Goal: Transaction & Acquisition: Purchase product/service

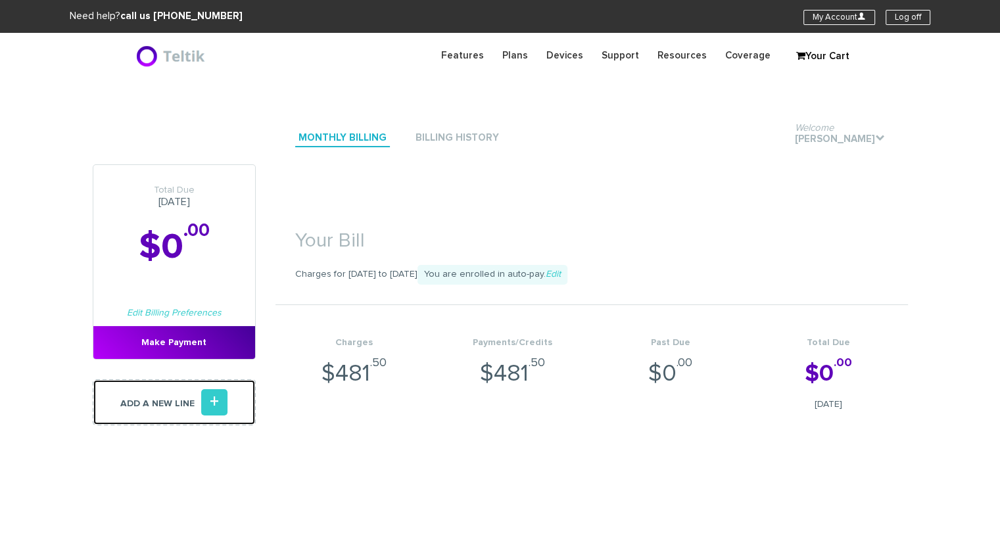
click at [176, 408] on link "Add a new line +" at bounding box center [174, 402] width 163 height 46
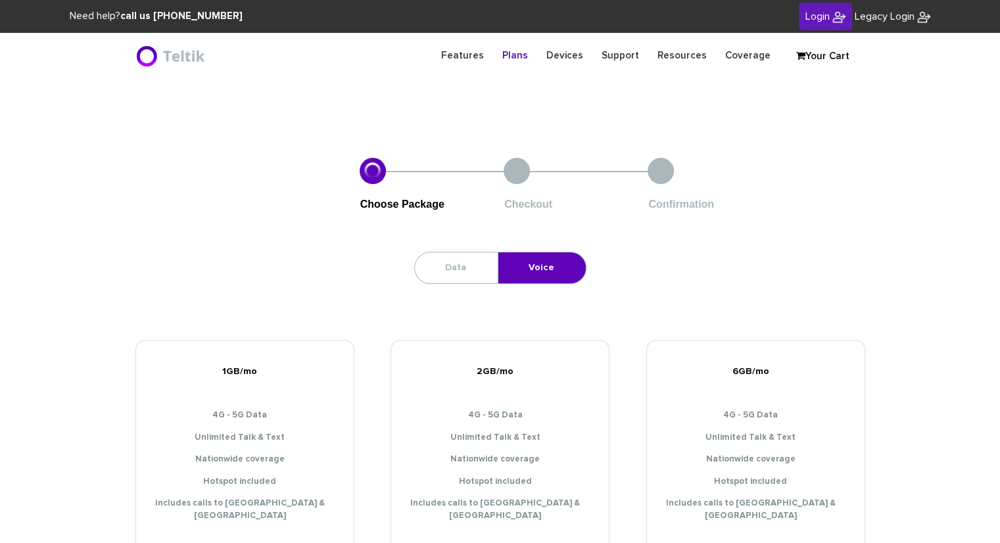
type input "[PERSON_NAME][EMAIL_ADDRESS][DOMAIN_NAME]"
click at [803, 27] on link "Login" at bounding box center [825, 17] width 53 height 28
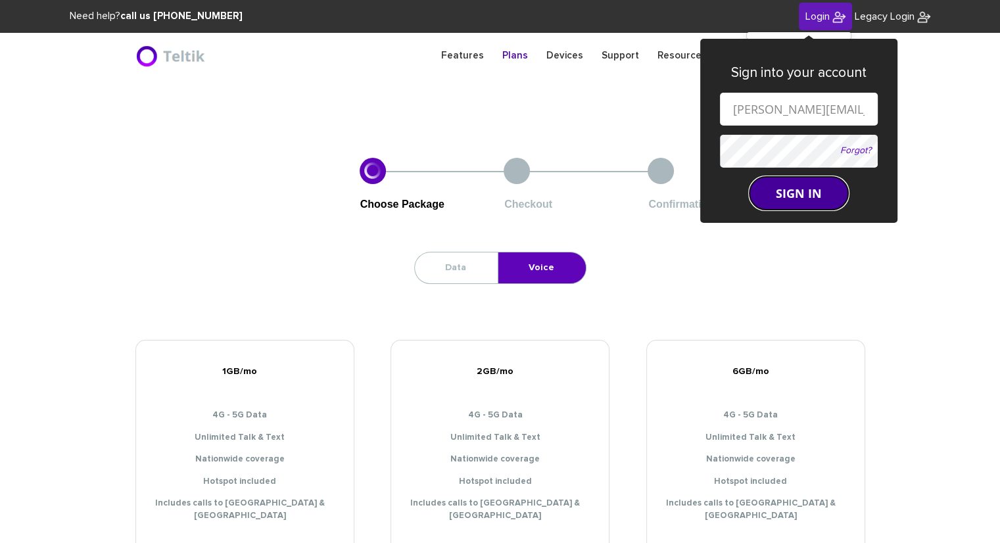
click at [775, 203] on button "SIGN IN" at bounding box center [799, 193] width 99 height 33
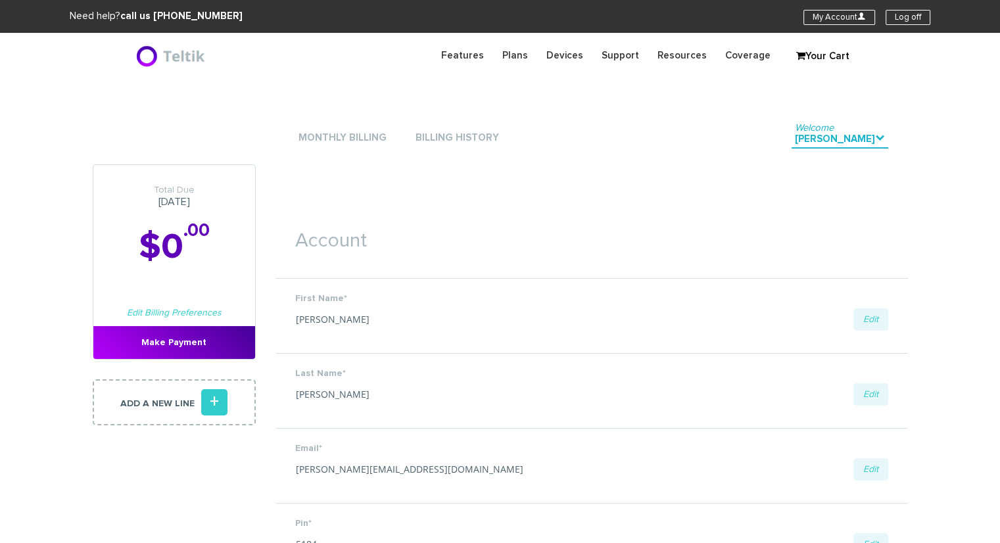
click at [341, 150] on li "Monthly Billing" at bounding box center [342, 137] width 95 height 39
click at [343, 139] on link "Monthly Billing" at bounding box center [342, 139] width 95 height 18
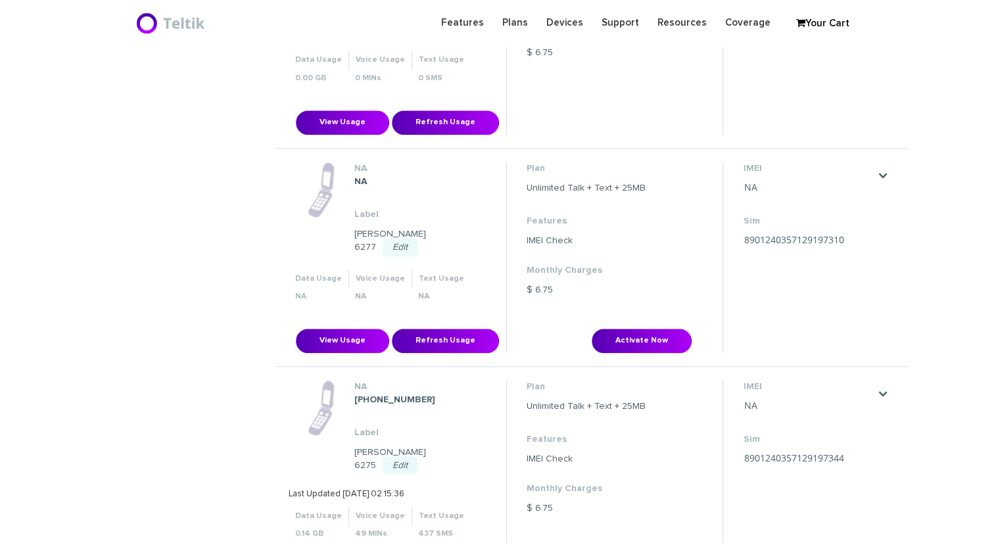
scroll to position [1250, 0]
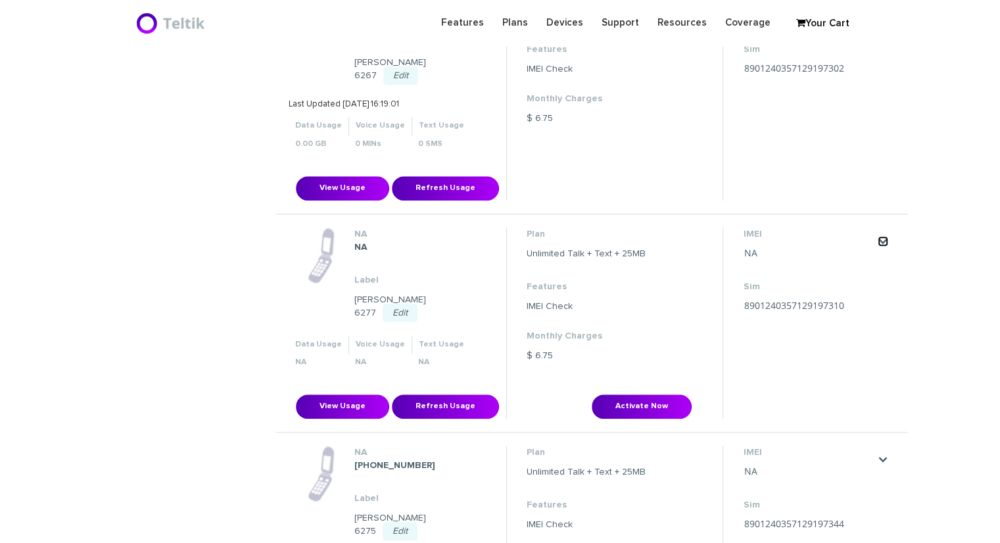
click at [883, 236] on link "." at bounding box center [883, 241] width 11 height 11
click at [647, 395] on button "Activate Now" at bounding box center [642, 407] width 100 height 24
type input "8901240357129197310"
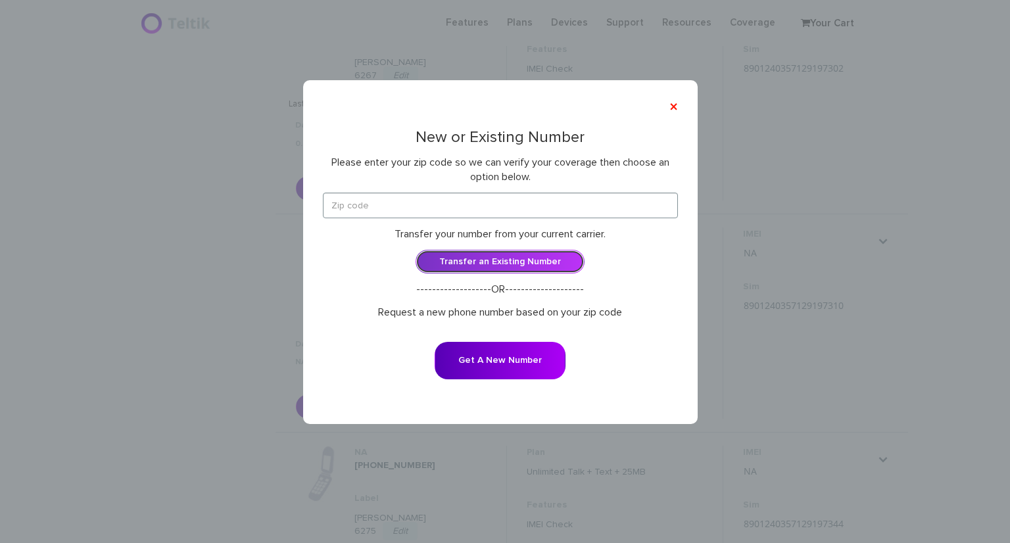
click at [489, 261] on link "Transfer an Existing Number" at bounding box center [500, 262] width 169 height 24
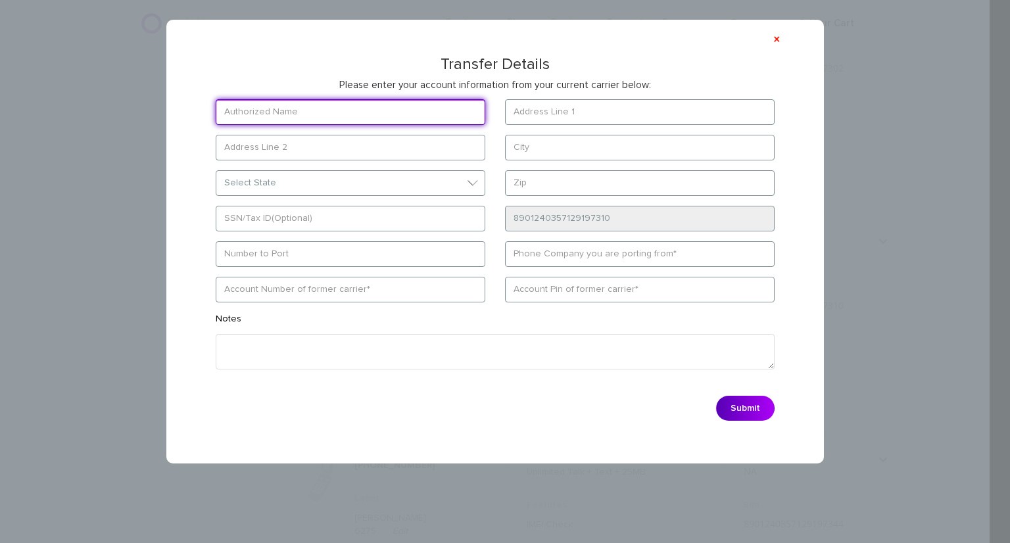
click at [342, 111] on input "text" at bounding box center [351, 112] width 270 height 26
type input "Broch Broch"
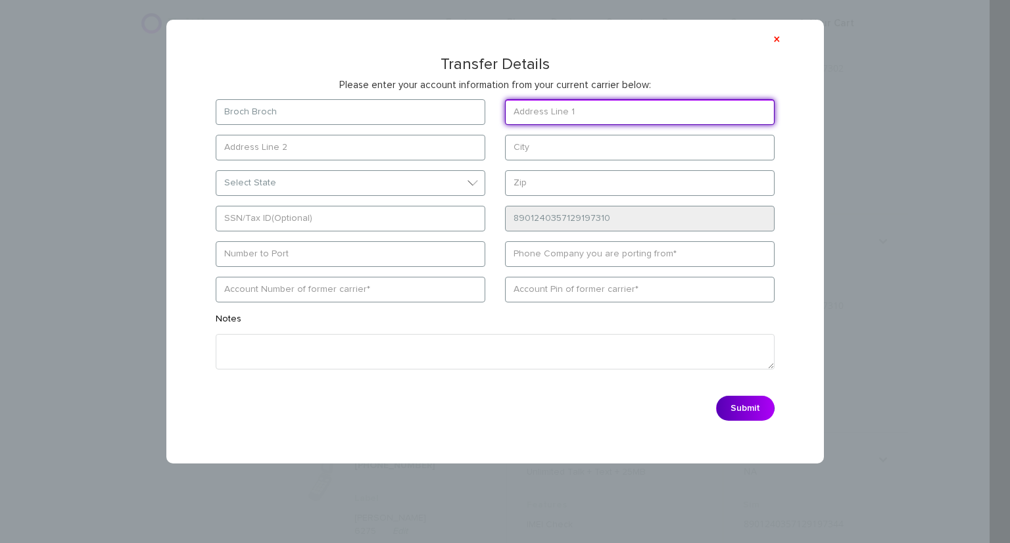
click at [608, 110] on input "text" at bounding box center [640, 112] width 270 height 26
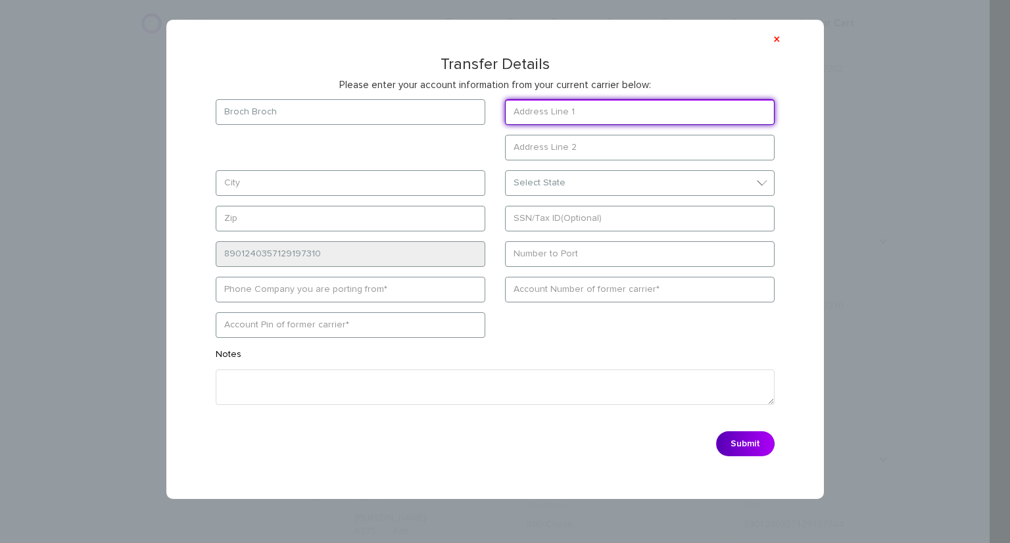
paste input "3384 N. 51st Blvd"
click at [545, 112] on input "3384 N. 51st Blvd" at bounding box center [640, 112] width 270 height 26
type input "3384 N 51st Blvd"
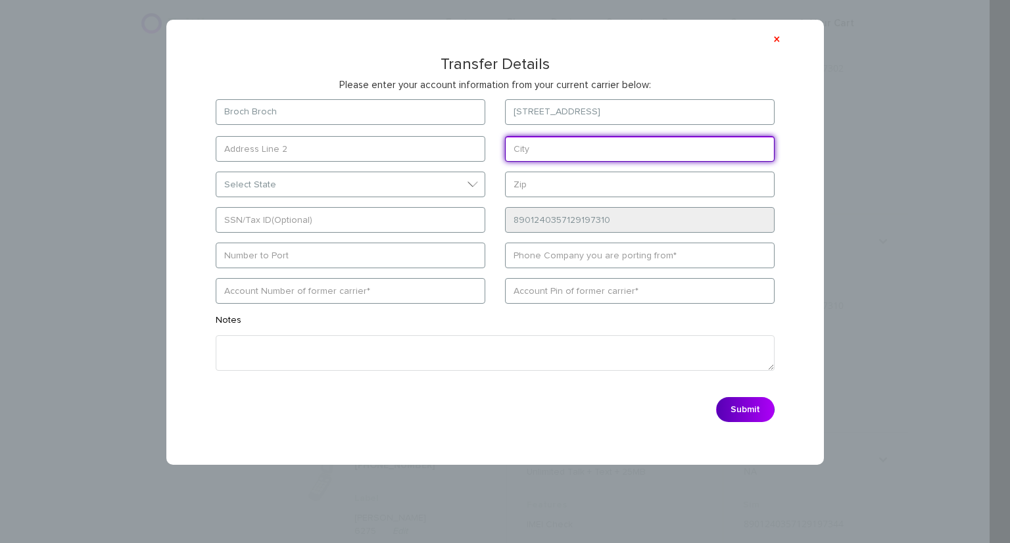
click at [390, 183] on form "Broch Broch 3384 N 51st Blvd Select State District of Columbia Alabama Alaska A…" at bounding box center [495, 264] width 599 height 330
type input "Milwaukee"
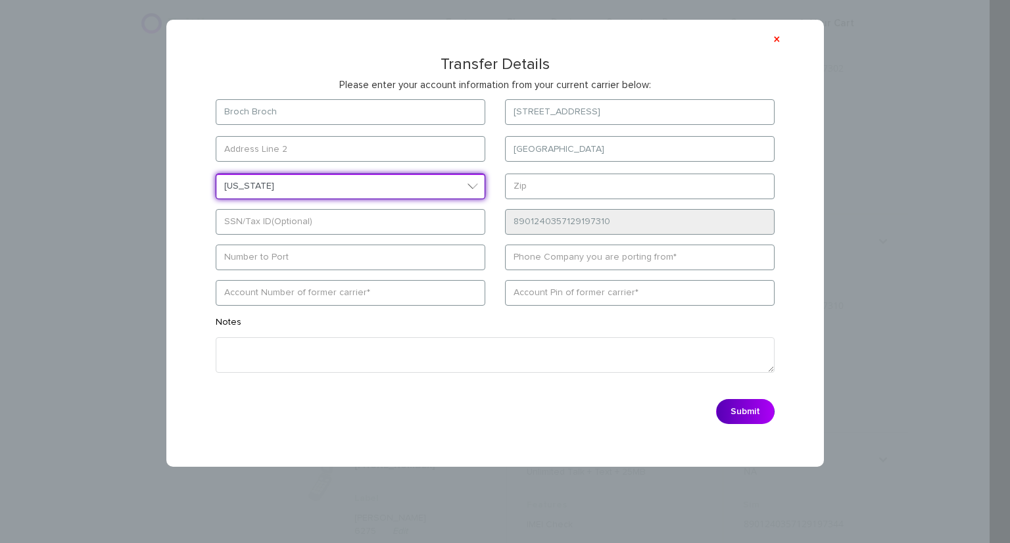
select select "WI"
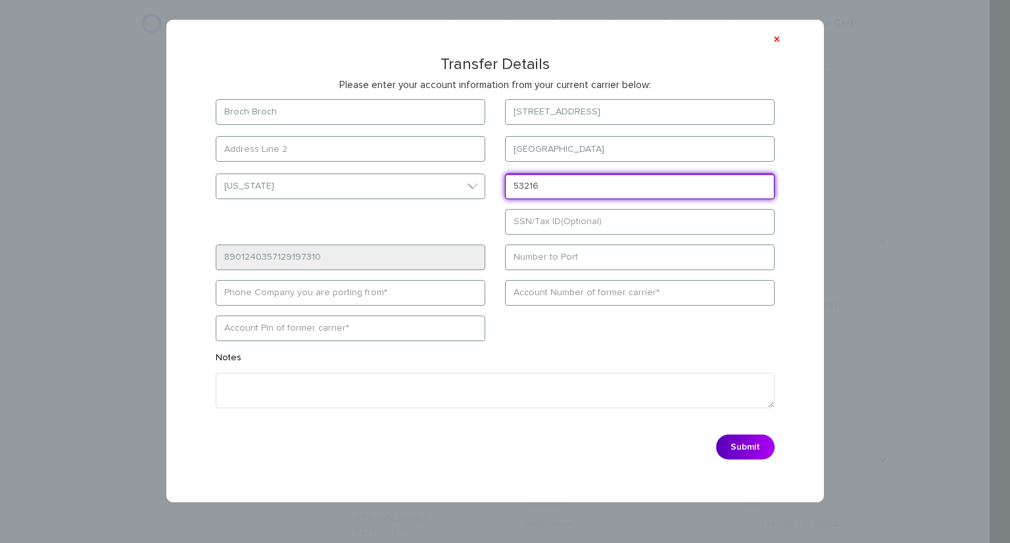
type input "53216"
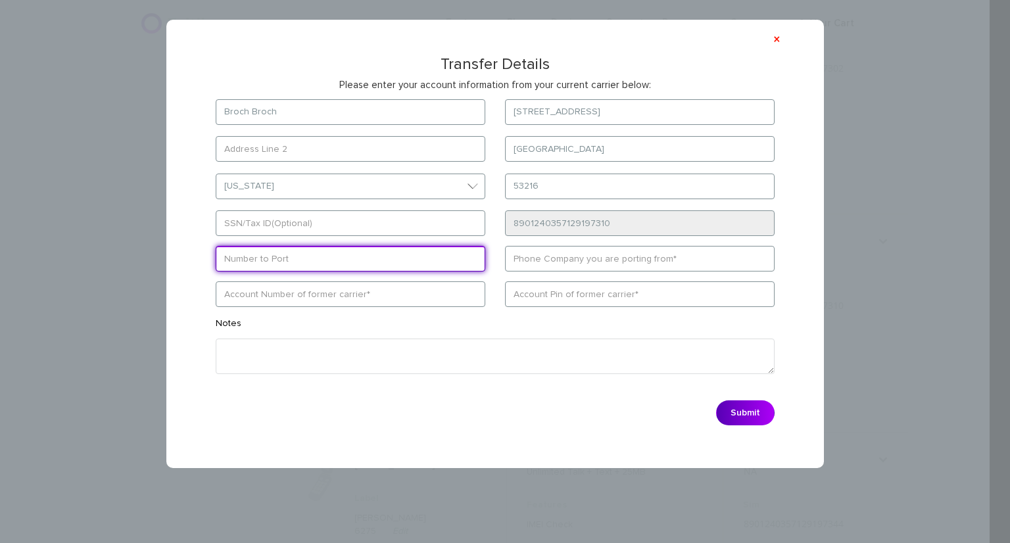
click at [243, 256] on input "text" at bounding box center [351, 259] width 270 height 26
paste input "2622821190"
type input "2622821190"
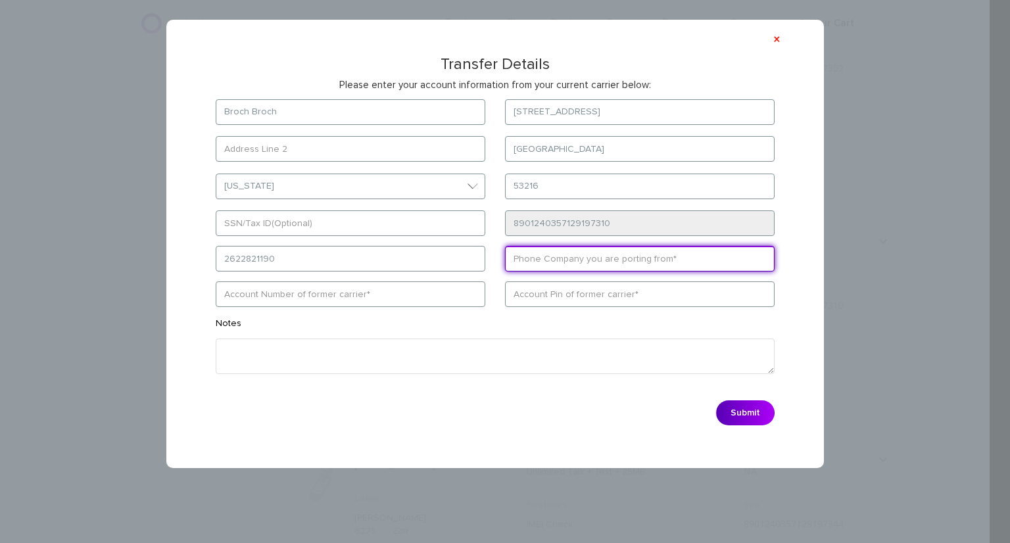
click at [568, 256] on input "text" at bounding box center [640, 259] width 270 height 26
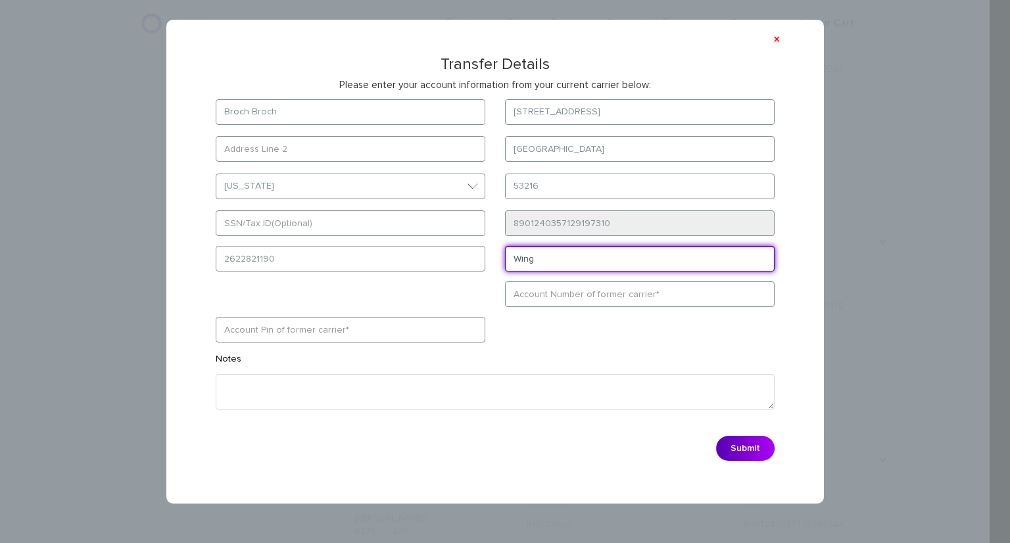
type input "Wing"
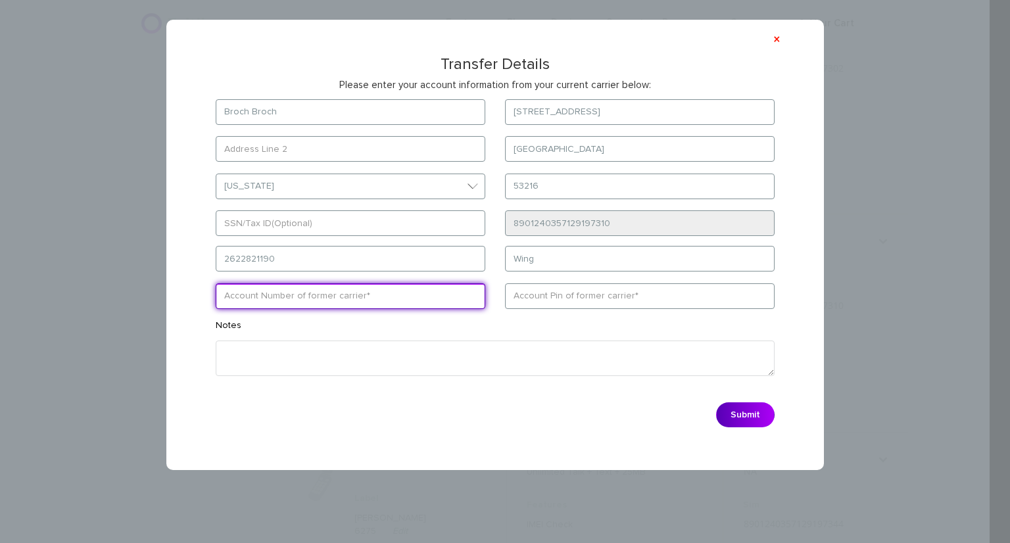
paste input "2622821190"
type input "2622821190"
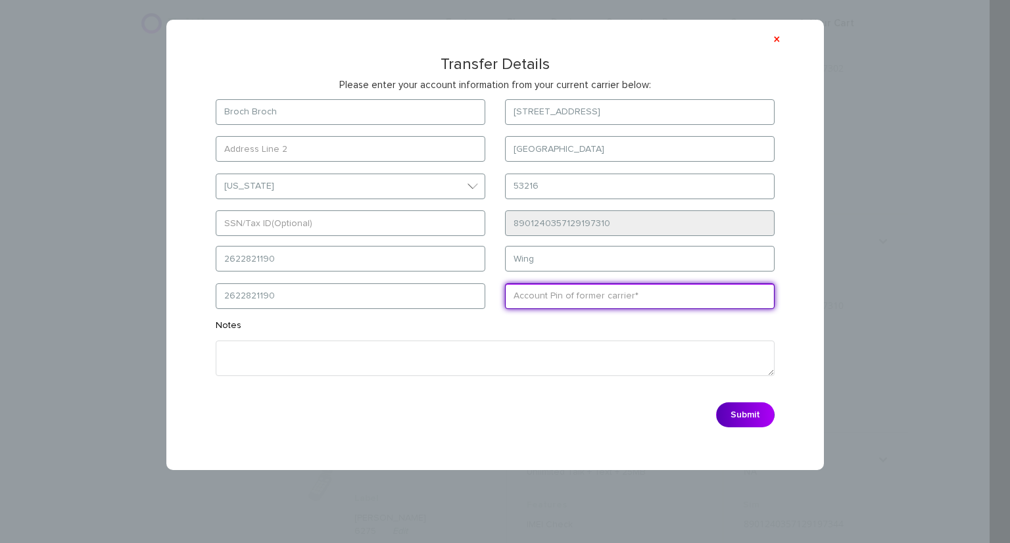
click at [549, 299] on input "text" at bounding box center [640, 296] width 270 height 26
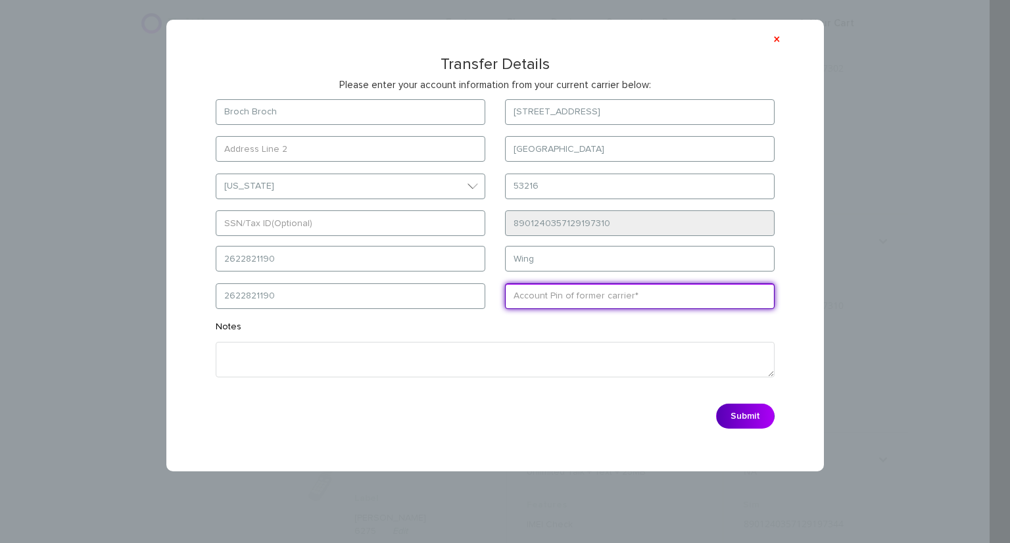
type input "1111"
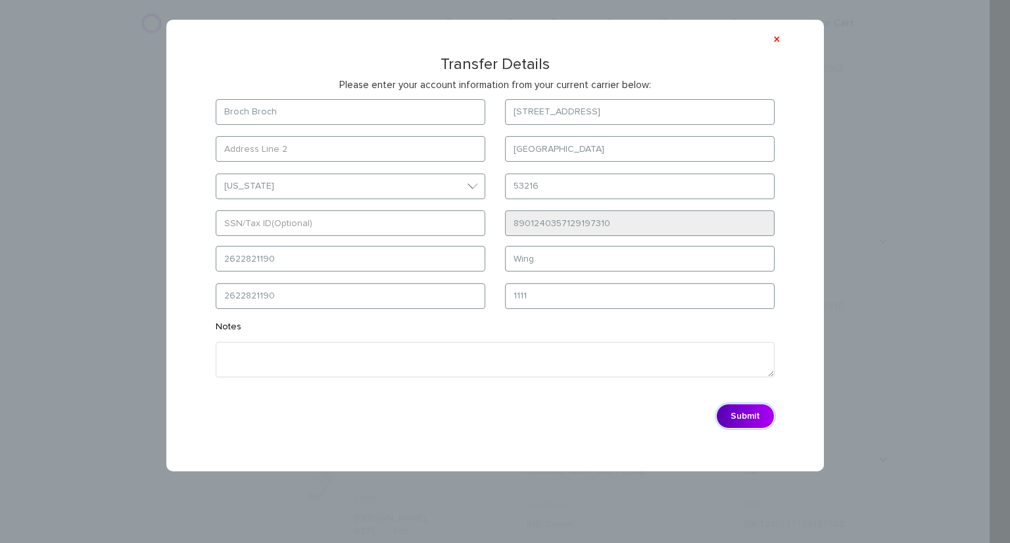
click at [745, 409] on button "Submit" at bounding box center [745, 416] width 59 height 25
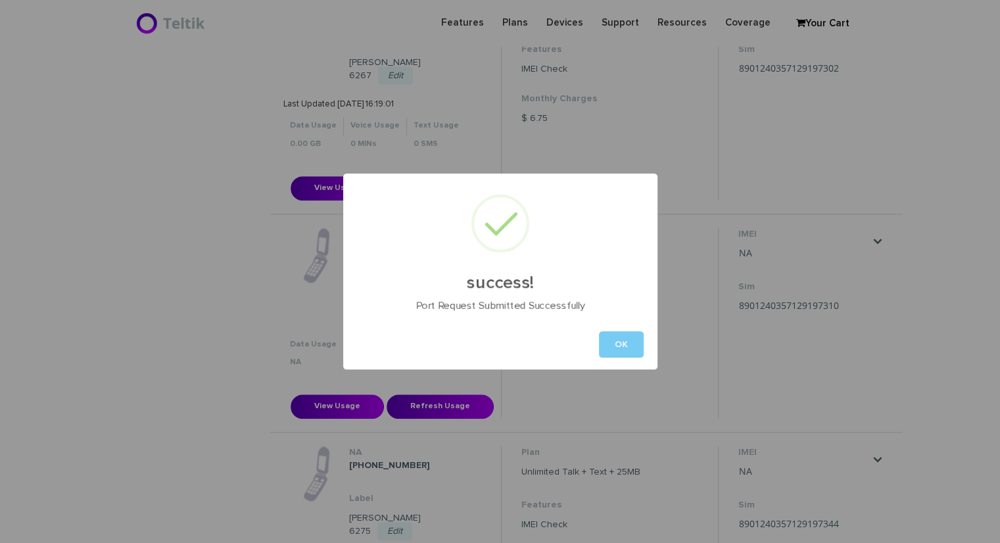
click at [625, 342] on button "OK" at bounding box center [621, 344] width 45 height 26
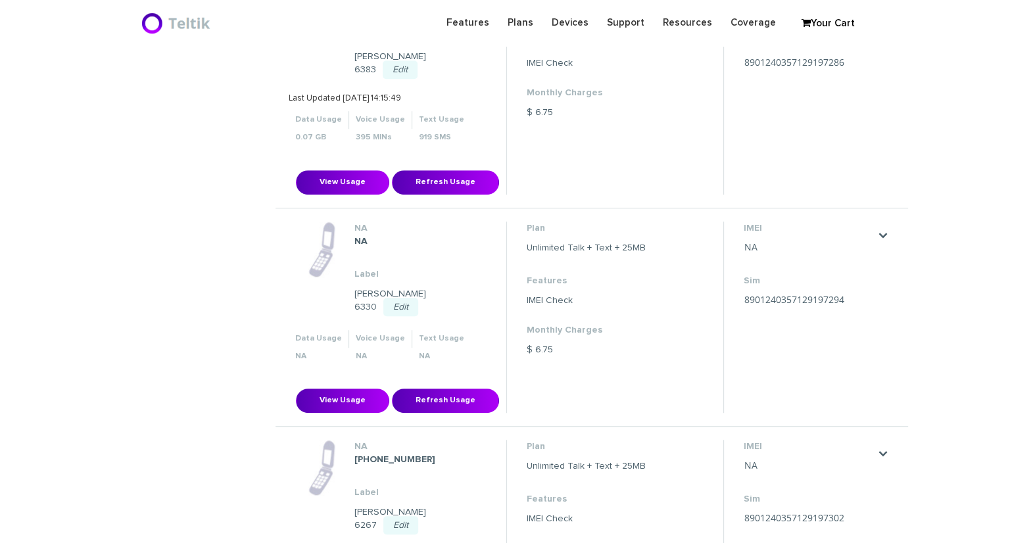
scroll to position [789, 0]
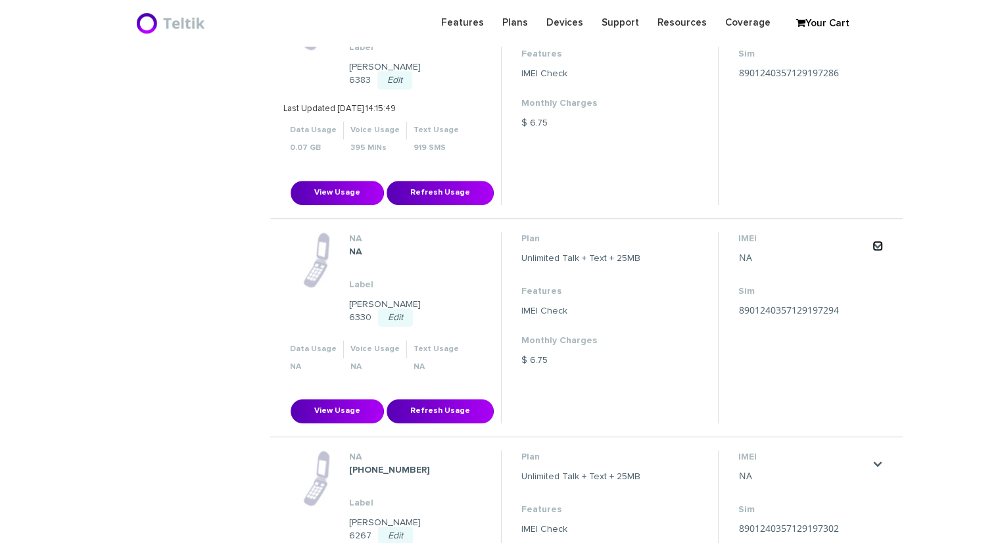
click at [874, 241] on link "." at bounding box center [878, 246] width 11 height 11
click at [866, 268] on link "Edit Port" at bounding box center [851, 272] width 32 height 8
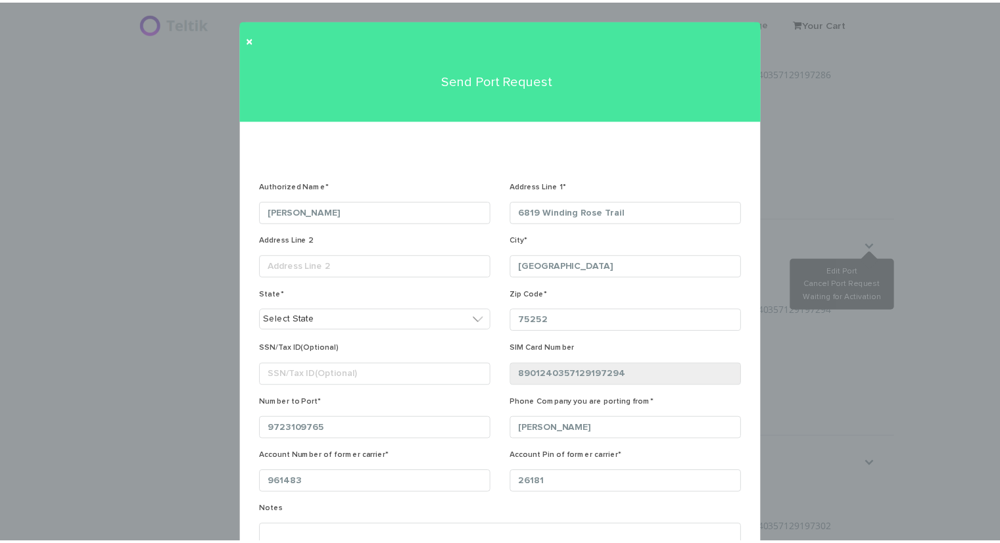
scroll to position [170, 0]
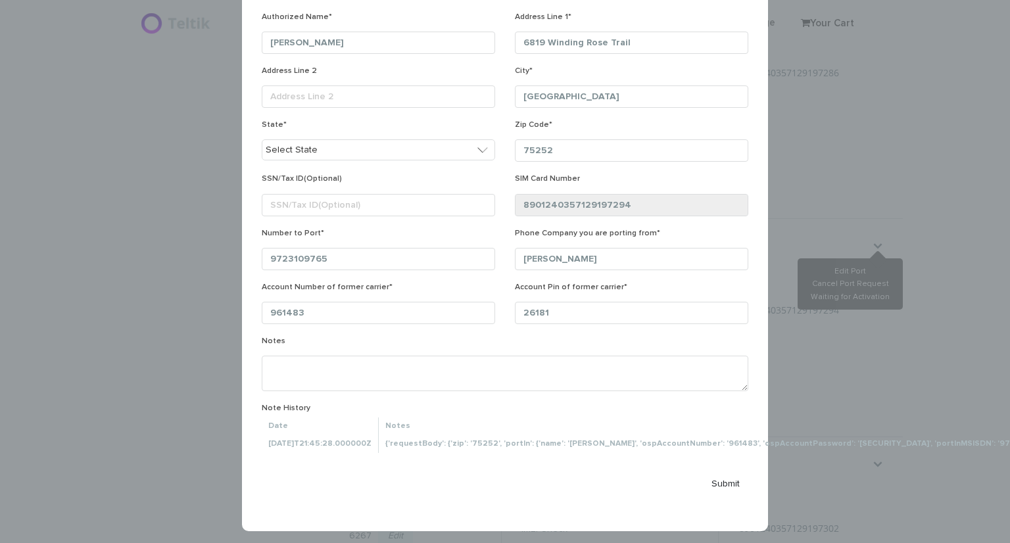
click at [868, 171] on div "× Send Port Request Authorized Name* Avraham Jaspan Address Line 1* 6819 Windin…" at bounding box center [505, 271] width 1010 height 543
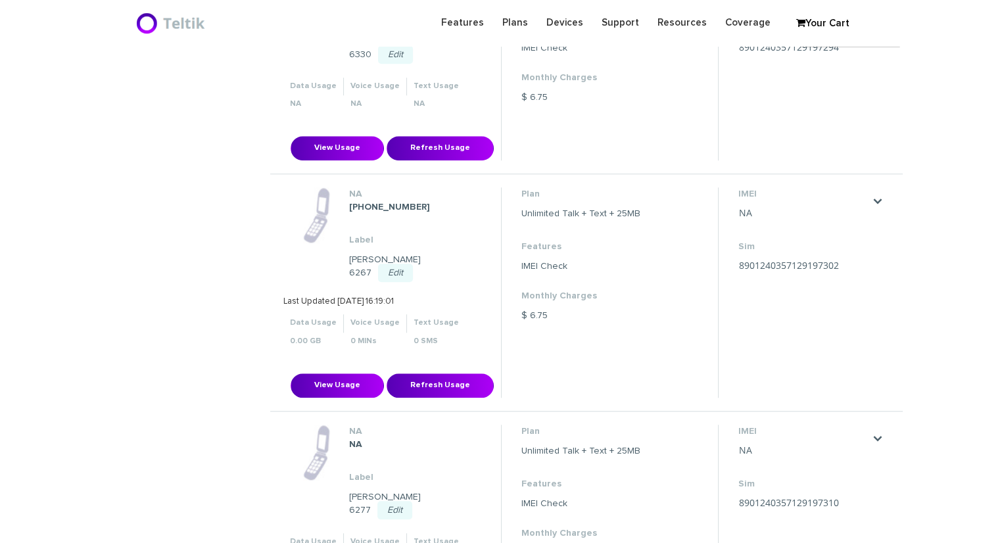
scroll to position [855, 0]
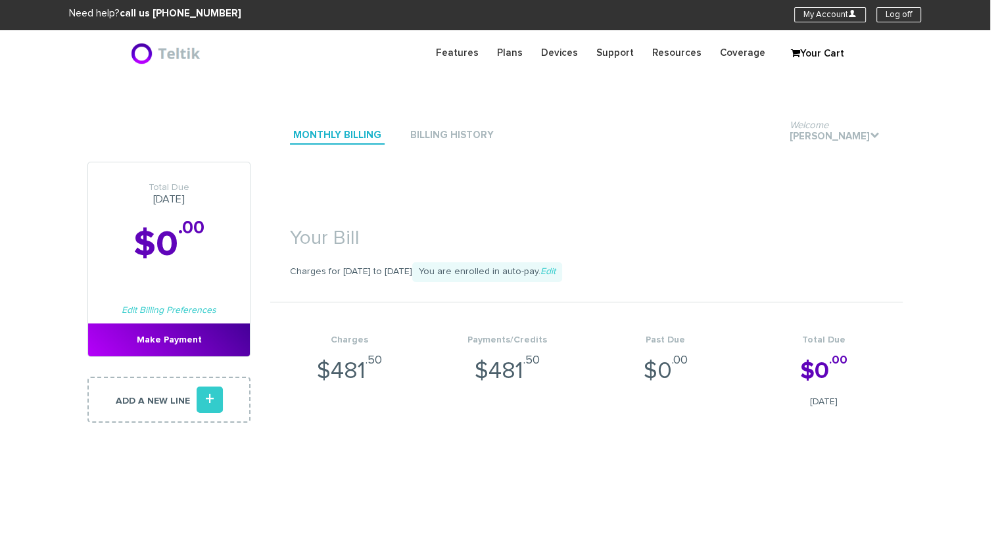
scroll to position [0, 0]
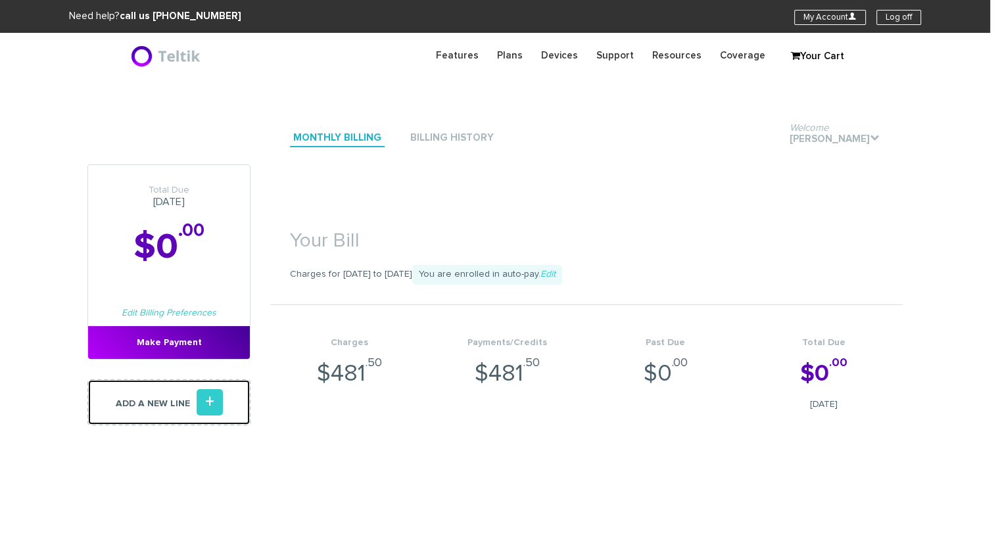
click at [192, 416] on link "Add a new line +" at bounding box center [168, 402] width 163 height 46
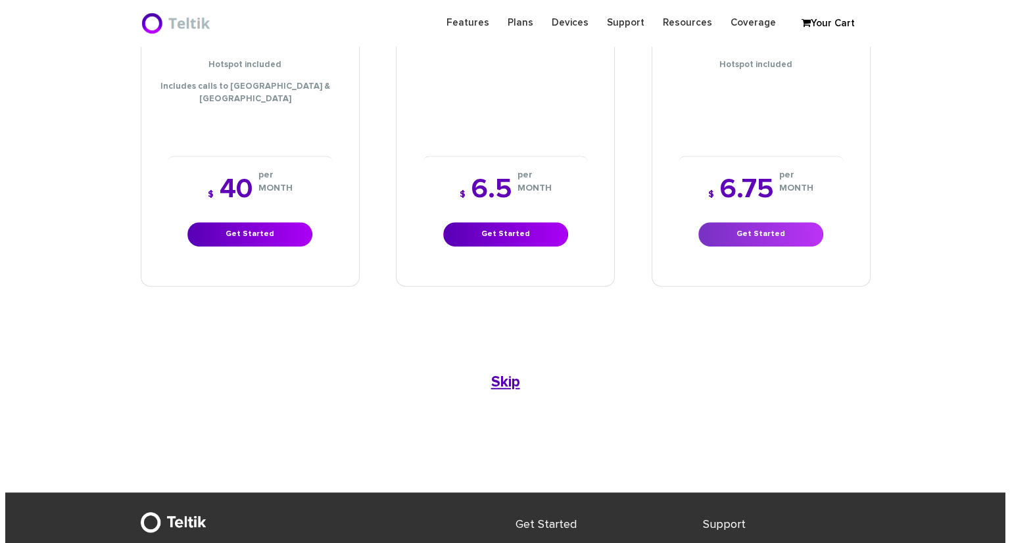
scroll to position [723, 0]
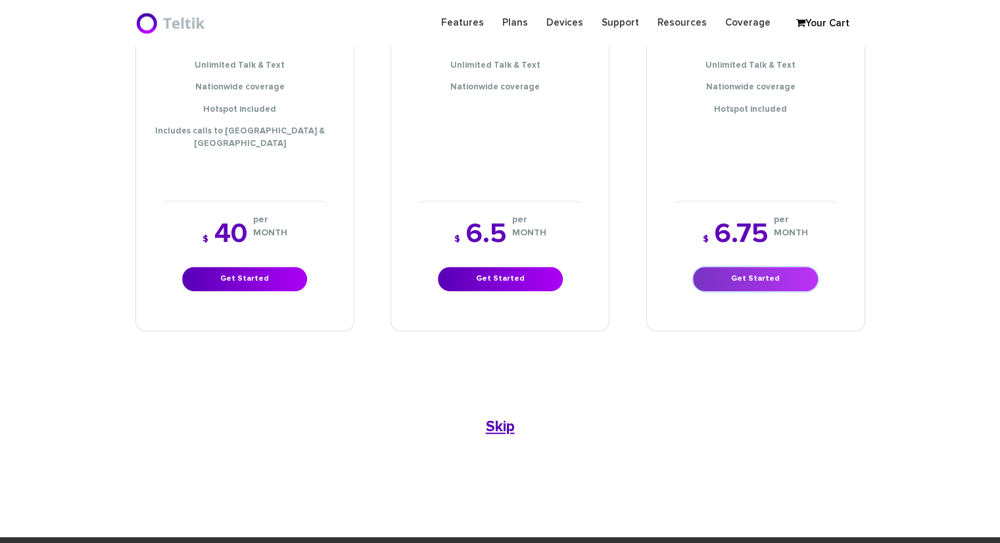
click at [731, 267] on link "Get Started" at bounding box center [755, 279] width 125 height 24
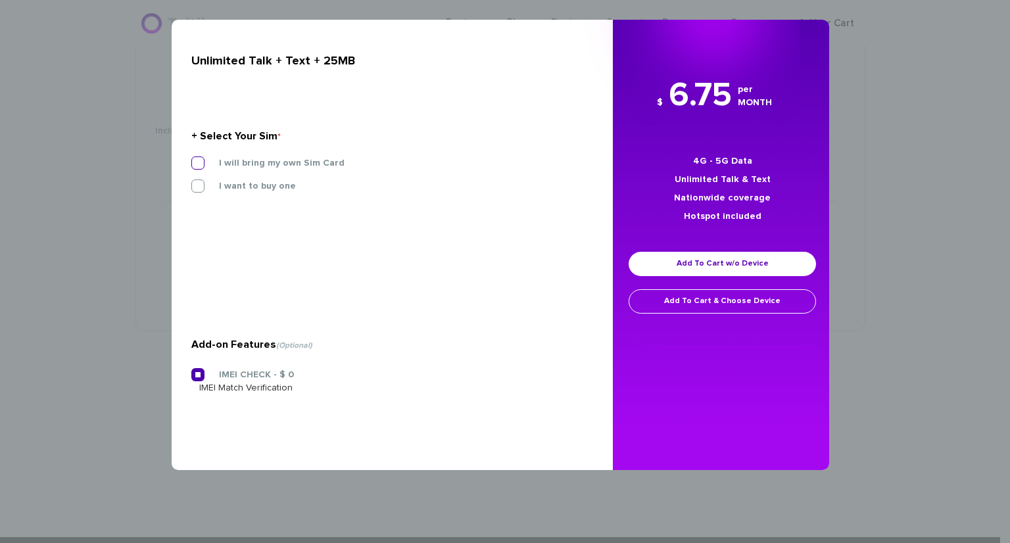
click at [228, 162] on label "I will bring my own Sim Card" at bounding box center [271, 163] width 145 height 12
click at [191, 159] on input "I will bring my own Sim Card" at bounding box center [191, 159] width 0 height 0
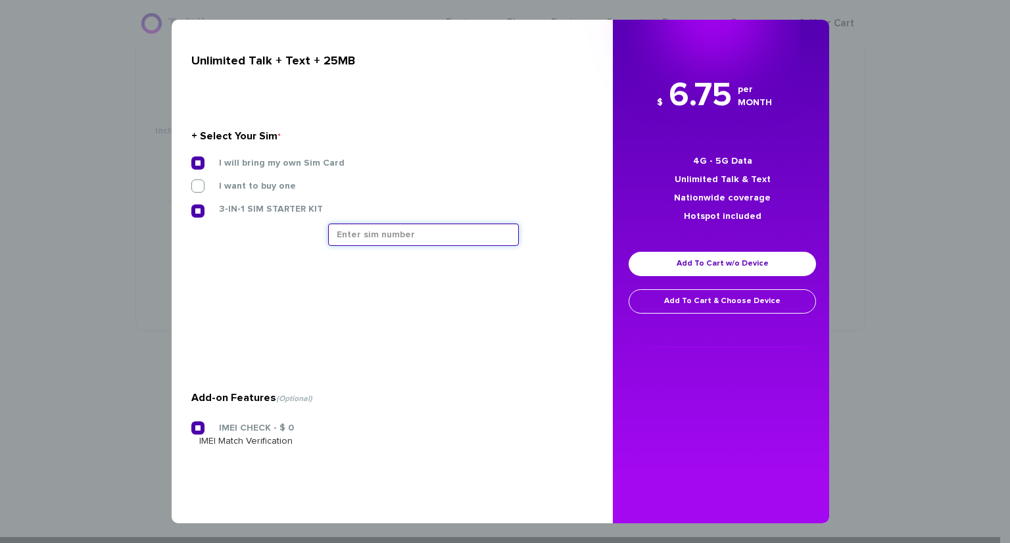
click at [389, 228] on input "text" at bounding box center [423, 235] width 191 height 22
type input "8901240497128472510"
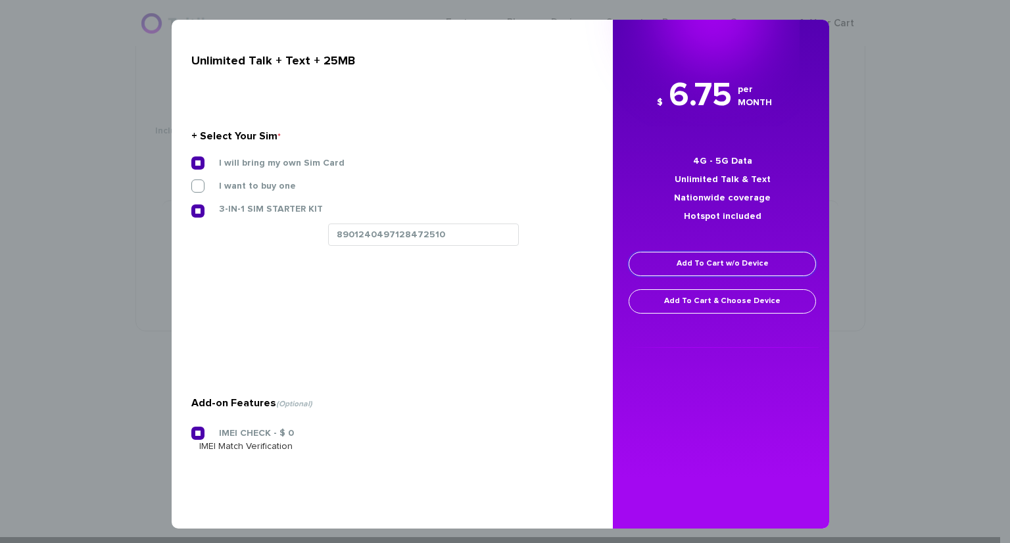
click at [734, 264] on link "Add To Cart w/o Device" at bounding box center [722, 264] width 187 height 24
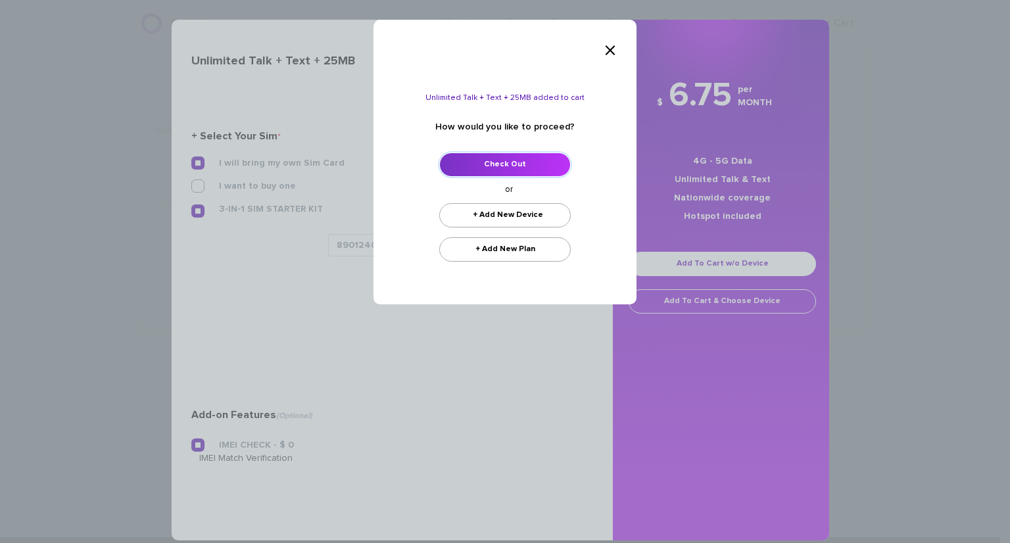
click at [471, 166] on link "Check Out" at bounding box center [505, 165] width 132 height 24
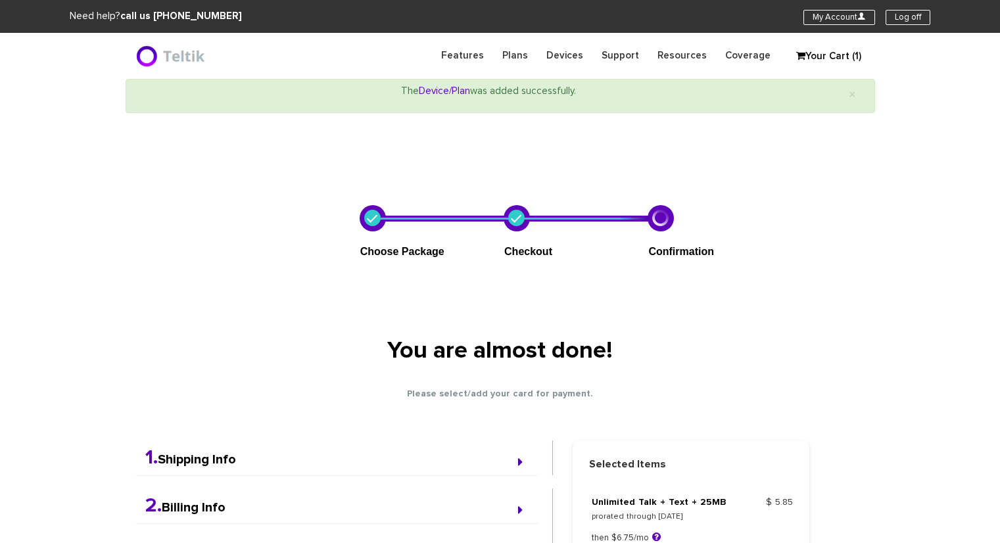
select select "NY"
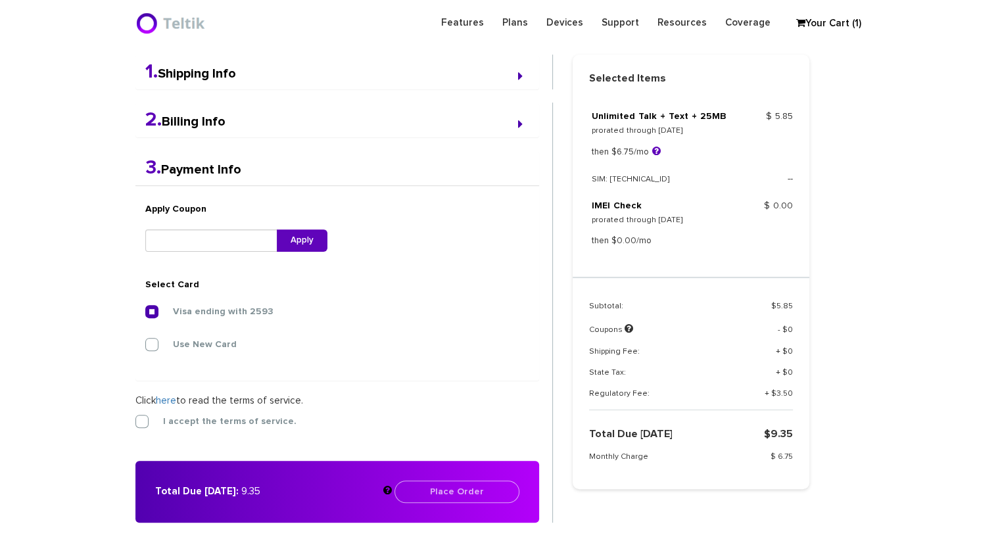
scroll to position [341, 0]
click at [153, 418] on label "I accept the terms of service." at bounding box center [219, 421] width 153 height 12
click at [135, 417] on input "I accept the terms of service." at bounding box center [135, 417] width 0 height 0
click at [475, 487] on button "Place Order" at bounding box center [457, 491] width 125 height 22
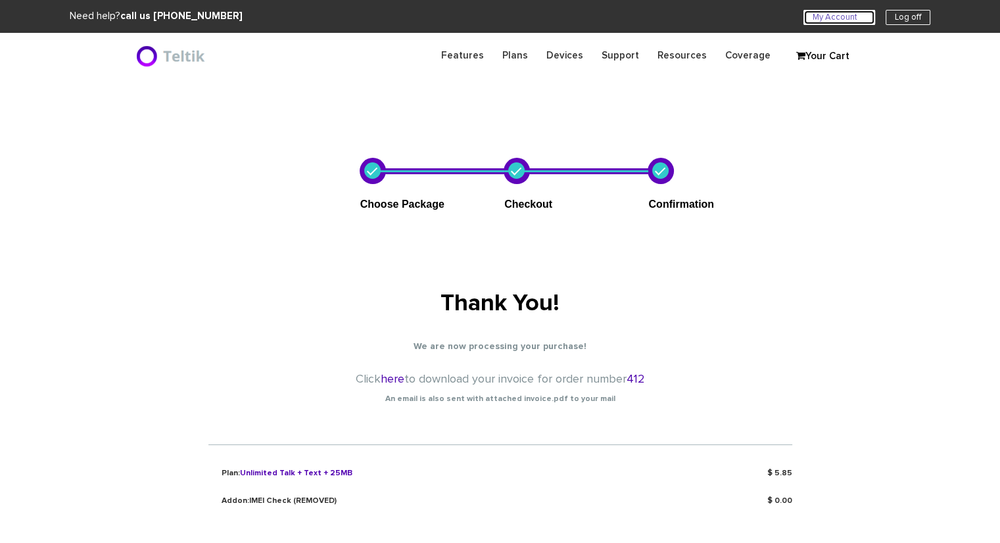
click at [829, 14] on link "My Account U" at bounding box center [840, 17] width 72 height 15
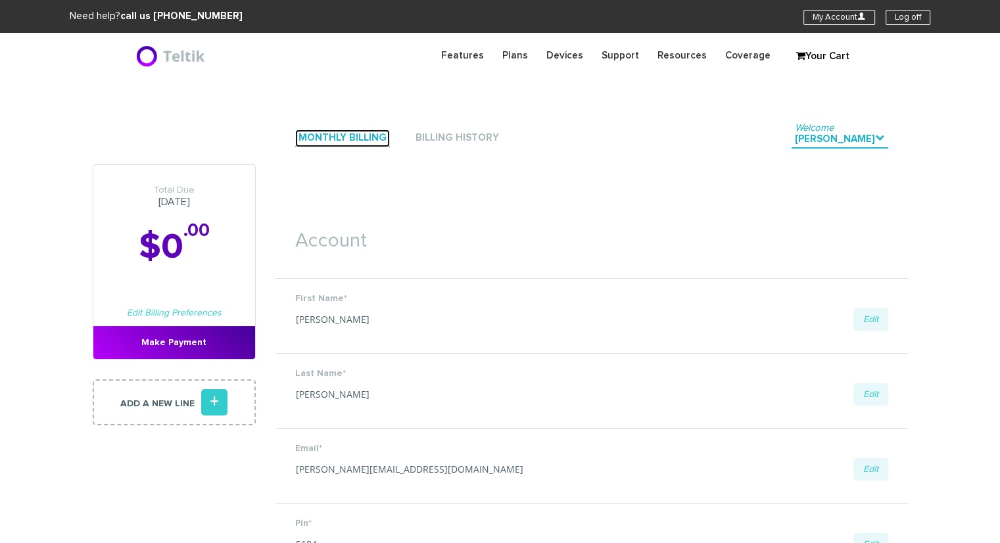
click at [359, 130] on link "Monthly Billing" at bounding box center [342, 139] width 95 height 18
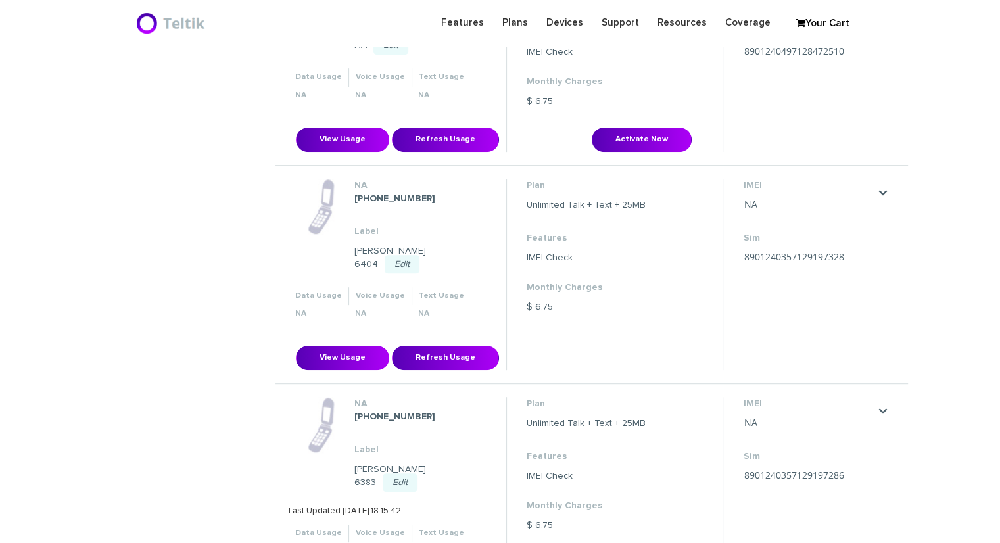
scroll to position [395, 0]
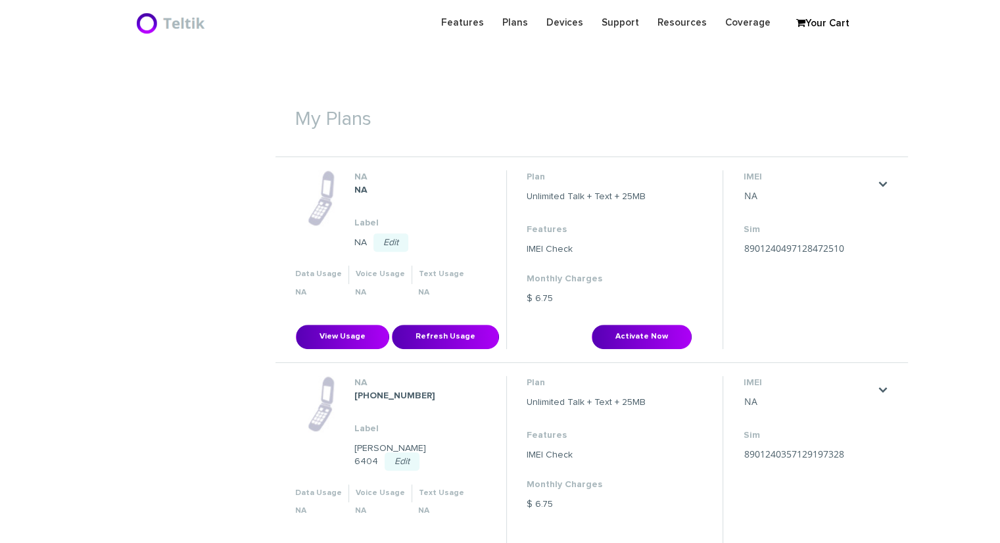
click at [389, 238] on link "Edit" at bounding box center [391, 242] width 35 height 18
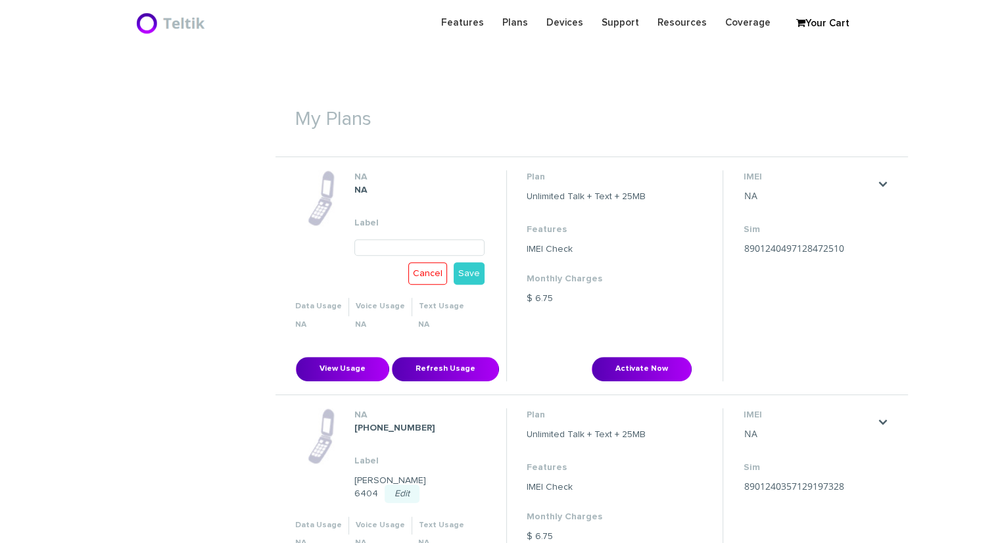
click at [416, 246] on input "text" at bounding box center [419, 247] width 131 height 16
paste input "Angela Khvilovsky"
type input "[PERSON_NAME] 6366"
click at [474, 269] on link "Save" at bounding box center [469, 273] width 31 height 22
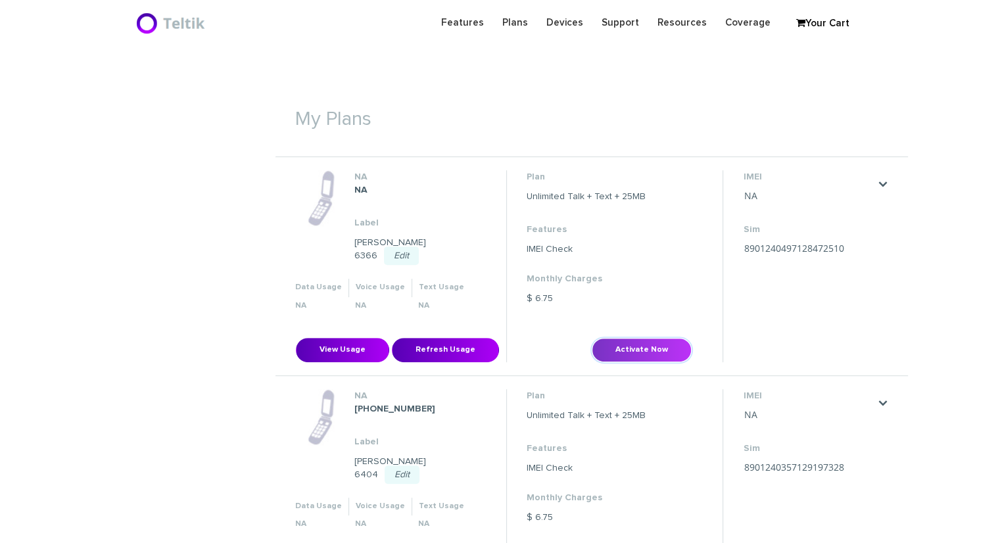
click at [631, 351] on button "Activate Now" at bounding box center [642, 350] width 100 height 24
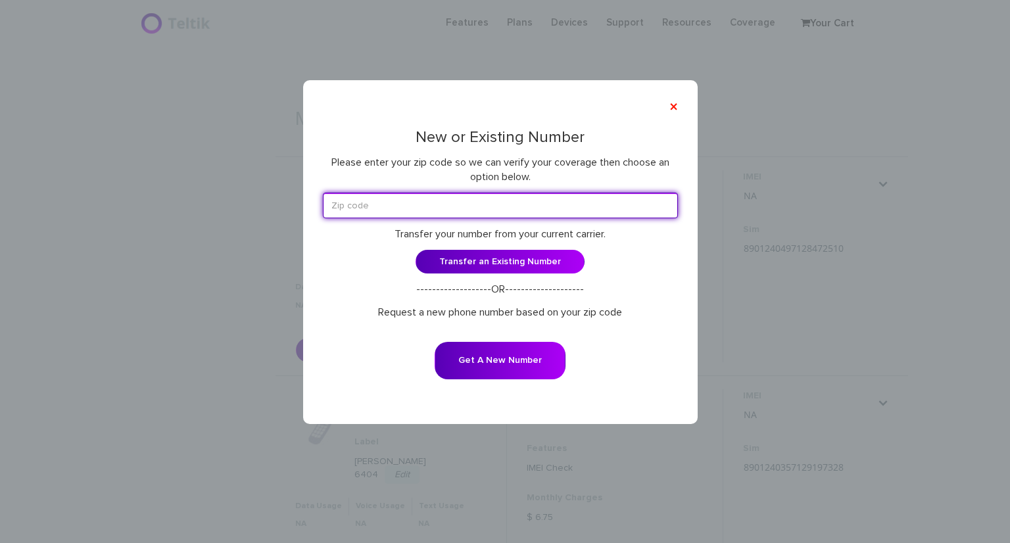
click at [479, 201] on input "text" at bounding box center [500, 206] width 355 height 26
type input "60645"
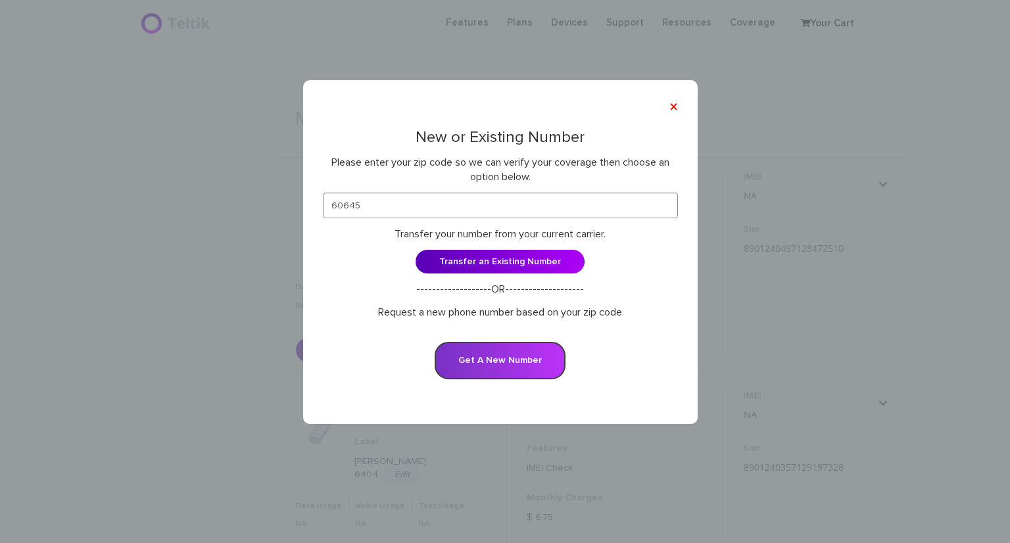
click at [483, 348] on button "Get A New Number" at bounding box center [500, 360] width 131 height 37
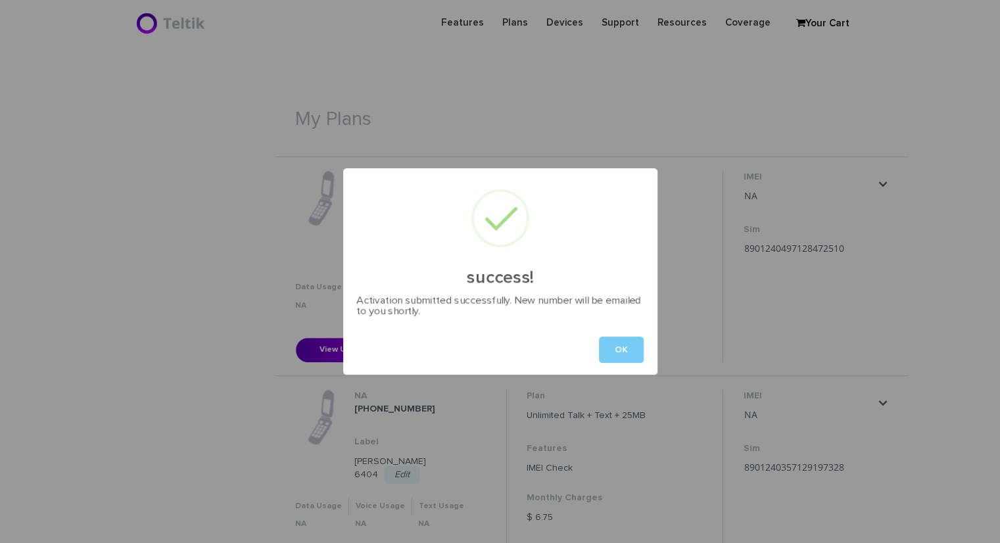
click at [621, 347] on button "OK" at bounding box center [621, 350] width 45 height 26
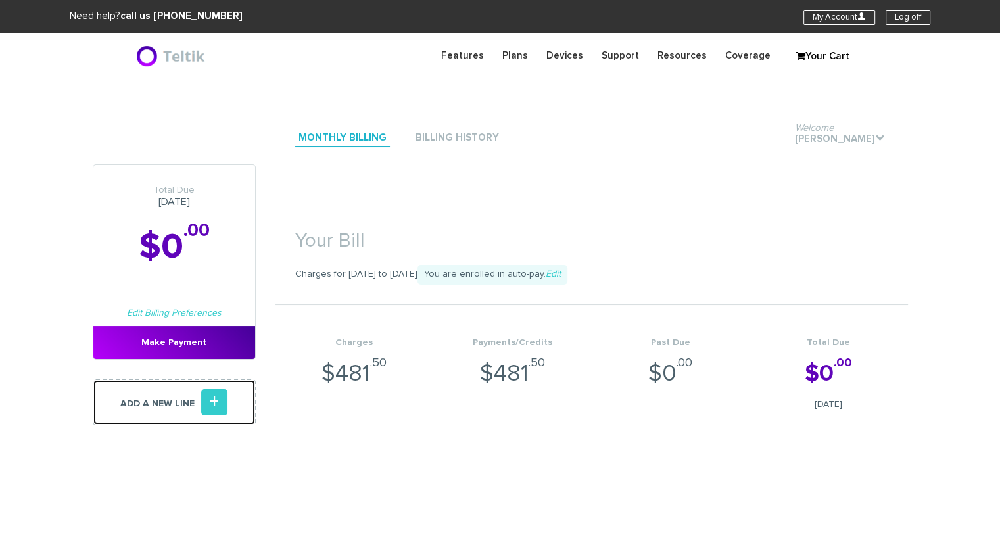
click at [201, 406] on link "Add a new line +" at bounding box center [174, 402] width 163 height 46
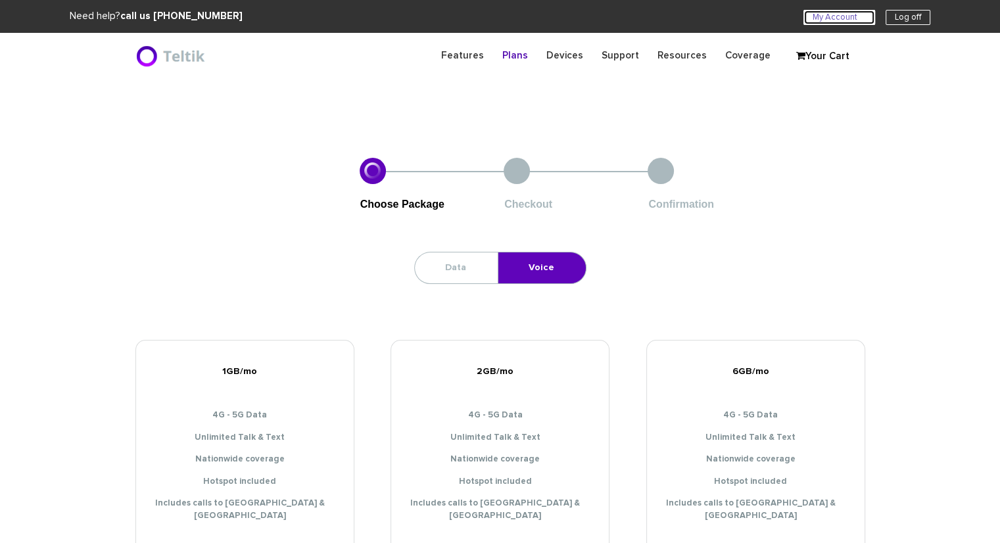
click at [854, 16] on link "My Account U" at bounding box center [840, 17] width 72 height 15
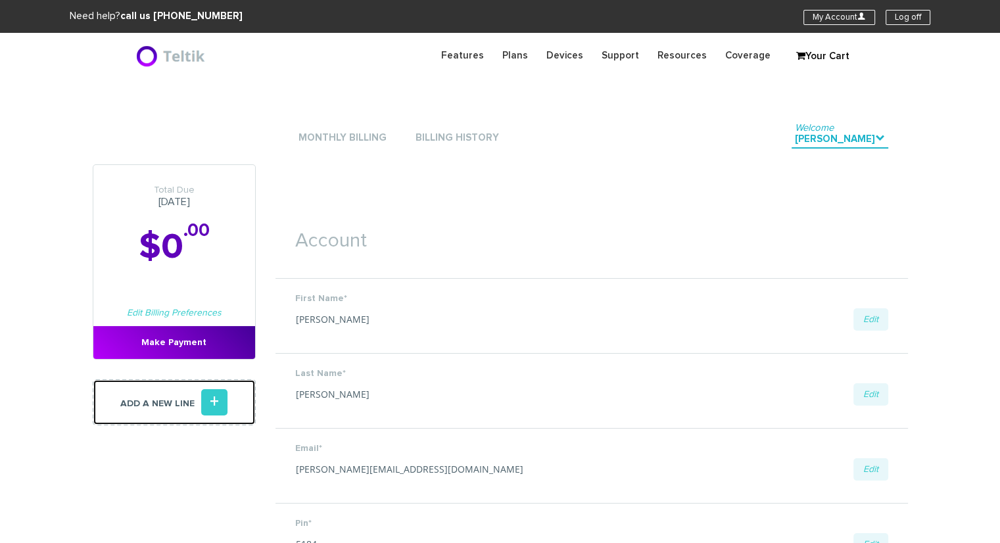
click at [162, 401] on link "Add a new line +" at bounding box center [174, 402] width 163 height 46
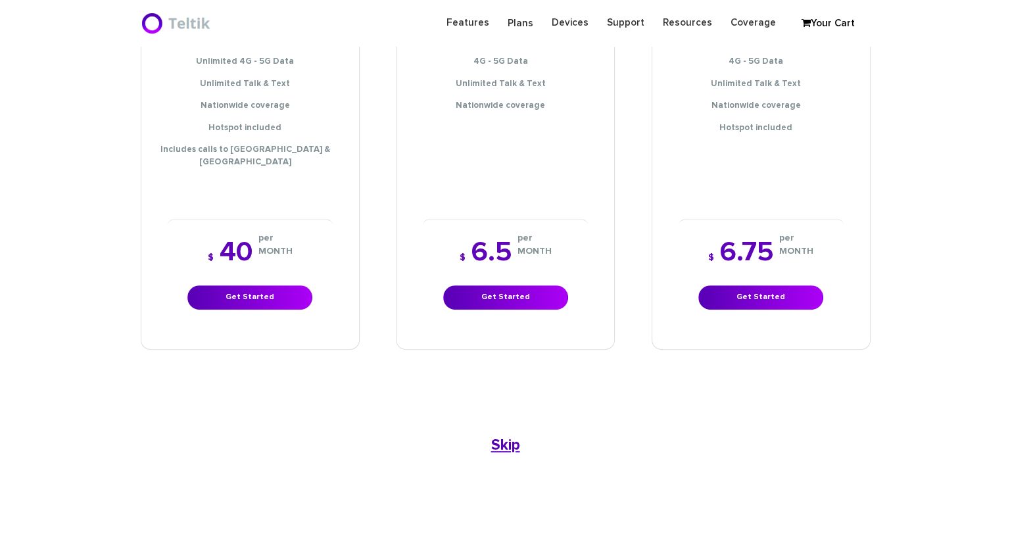
scroll to position [681, 0]
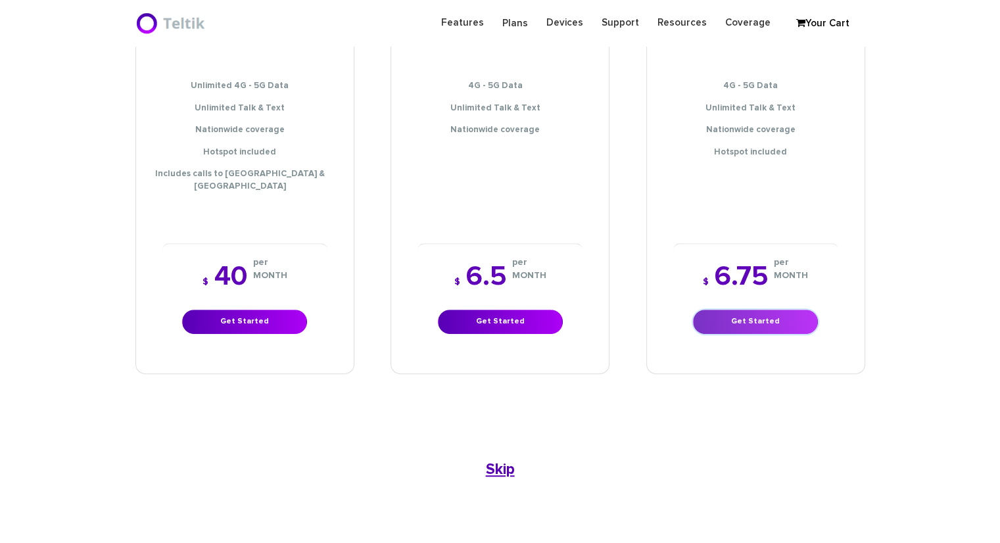
click at [766, 310] on link "Get Started" at bounding box center [755, 322] width 125 height 24
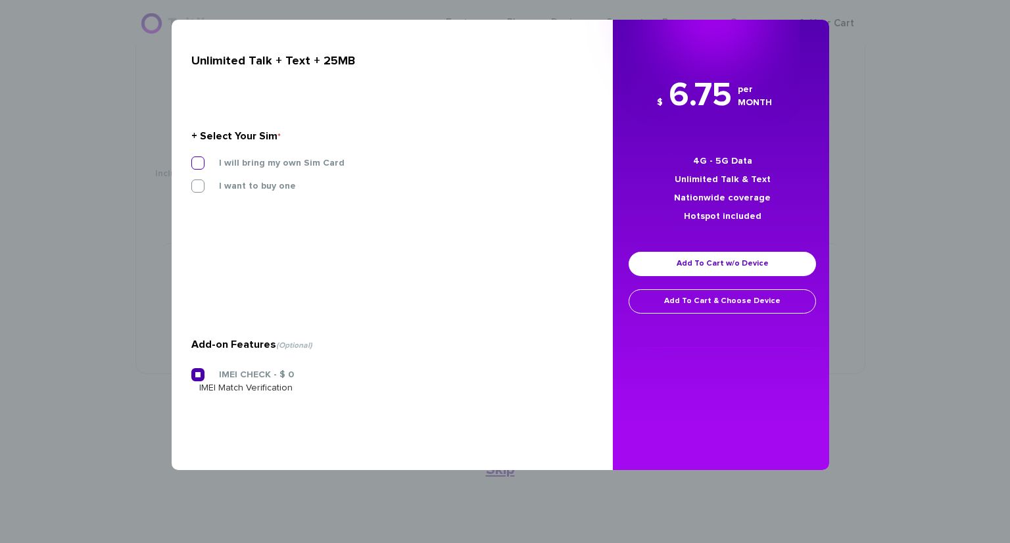
click at [208, 161] on label "I will bring my own Sim Card" at bounding box center [271, 163] width 145 height 12
click at [191, 159] on input "I will bring my own Sim Card" at bounding box center [191, 159] width 0 height 0
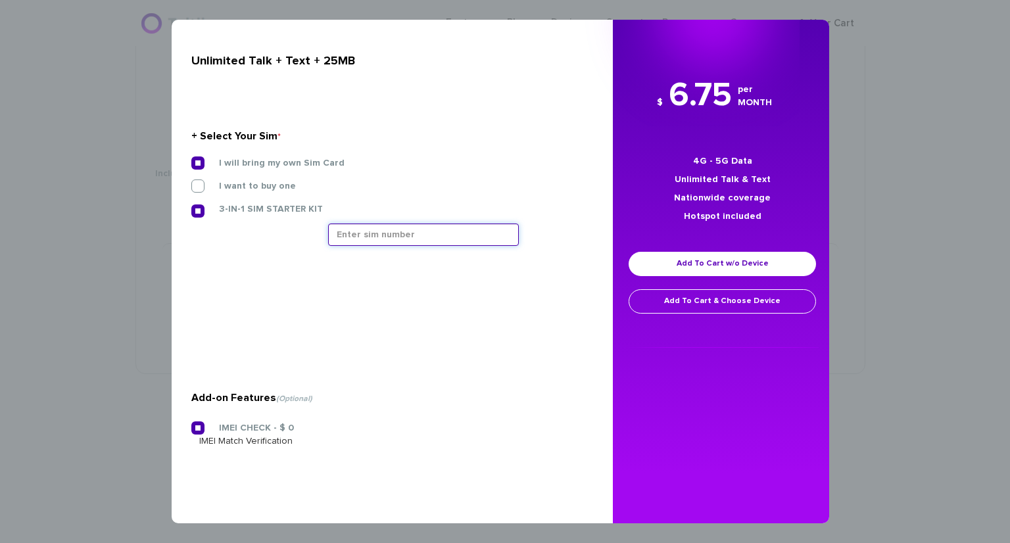
click at [409, 239] on input "text" at bounding box center [423, 235] width 191 height 22
type input "8901240497128472502"
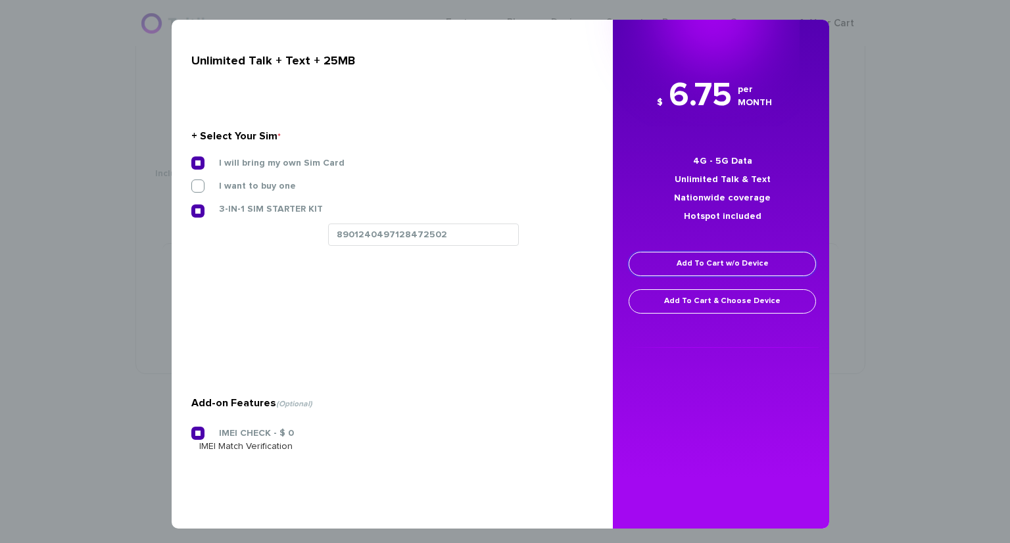
click at [739, 262] on link "Add To Cart w/o Device" at bounding box center [722, 264] width 187 height 24
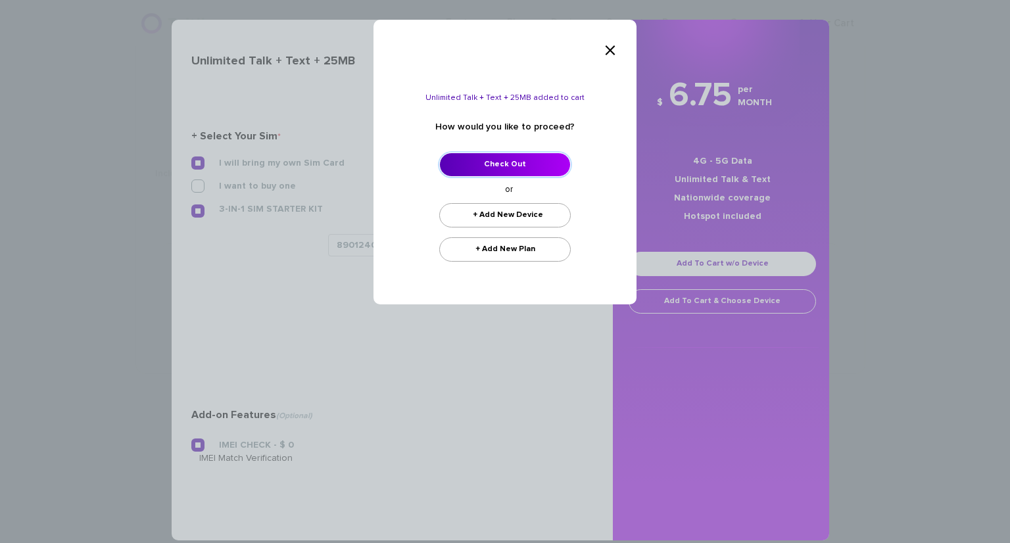
click at [520, 157] on link "Check Out" at bounding box center [505, 165] width 132 height 24
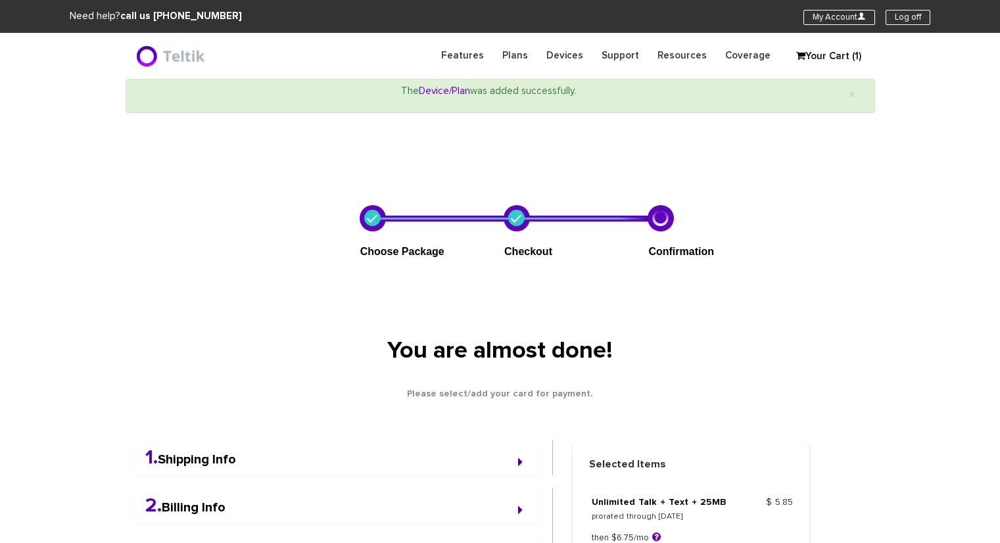
select select "NY"
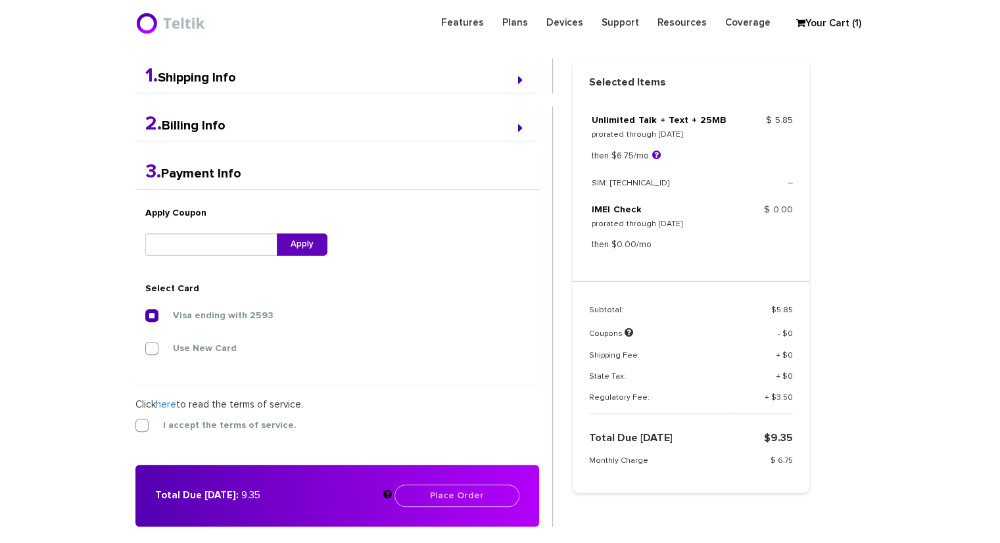
scroll to position [341, 0]
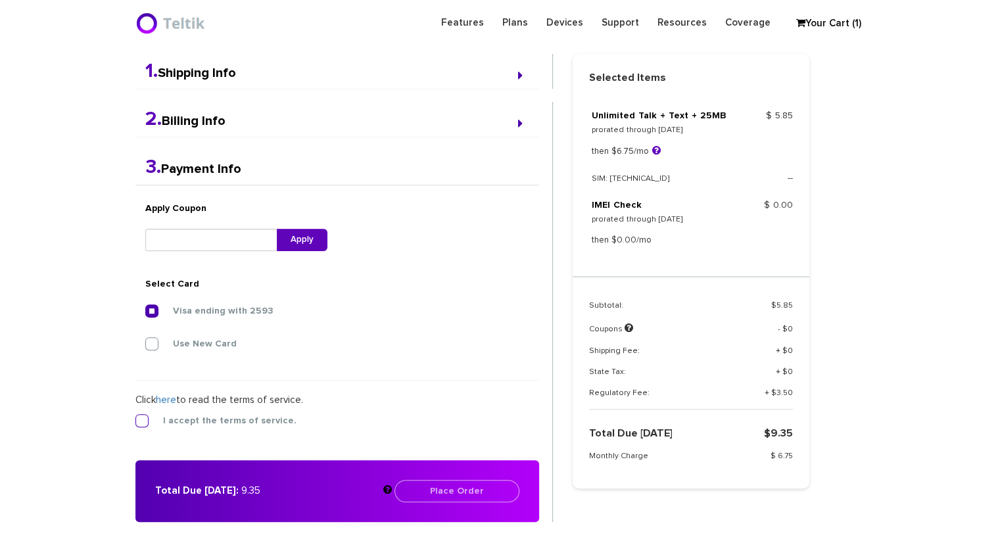
click at [172, 419] on label "I accept the terms of service." at bounding box center [219, 421] width 153 height 12
click at [135, 417] on input "I accept the terms of service." at bounding box center [135, 417] width 0 height 0
click at [431, 487] on button "Place Order" at bounding box center [457, 491] width 125 height 22
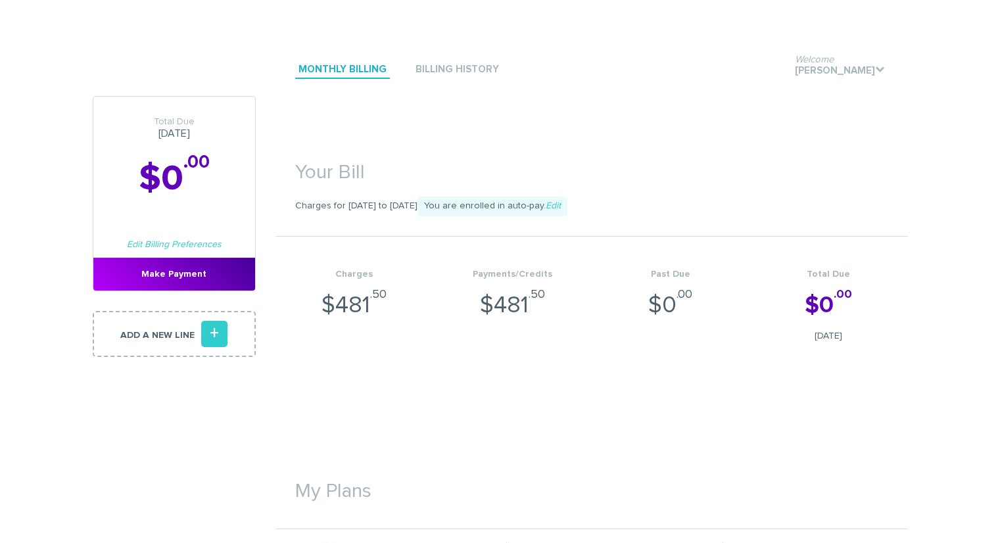
scroll to position [329, 0]
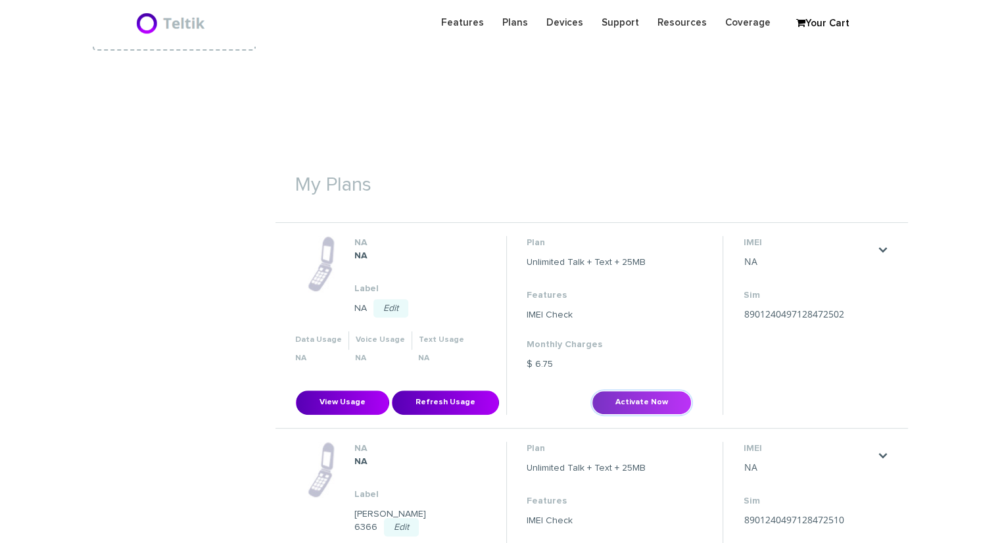
click at [627, 401] on button "Activate Now" at bounding box center [642, 403] width 100 height 24
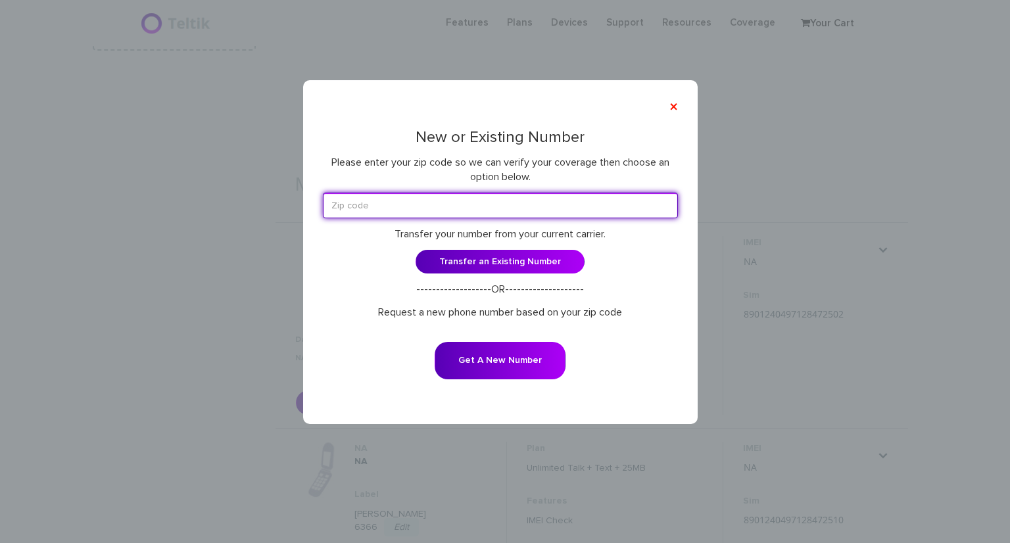
click at [487, 200] on input "text" at bounding box center [500, 206] width 355 height 26
click at [450, 208] on input "text" at bounding box center [500, 206] width 355 height 26
paste input "53216"
type input "53216"
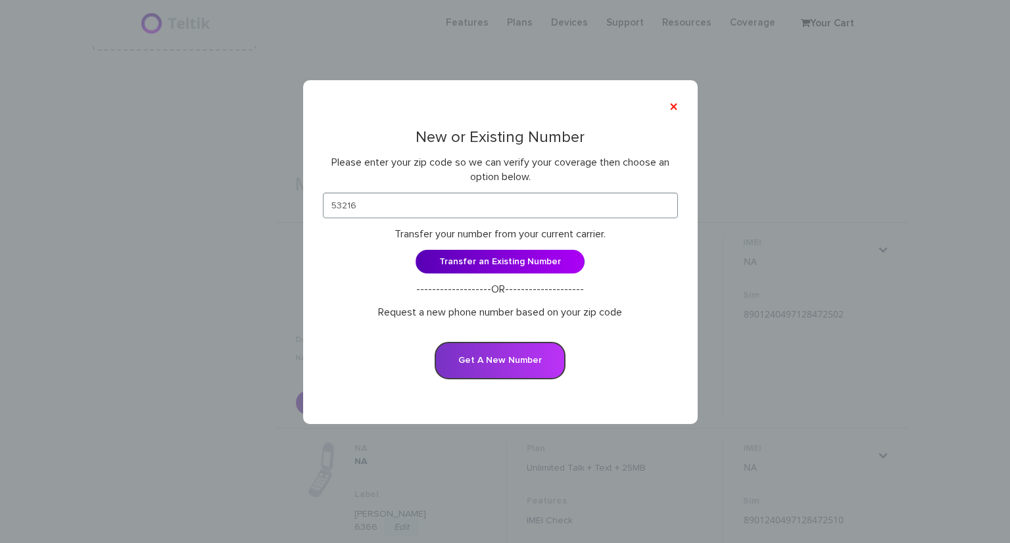
click at [497, 356] on button "Get A New Number" at bounding box center [500, 360] width 131 height 37
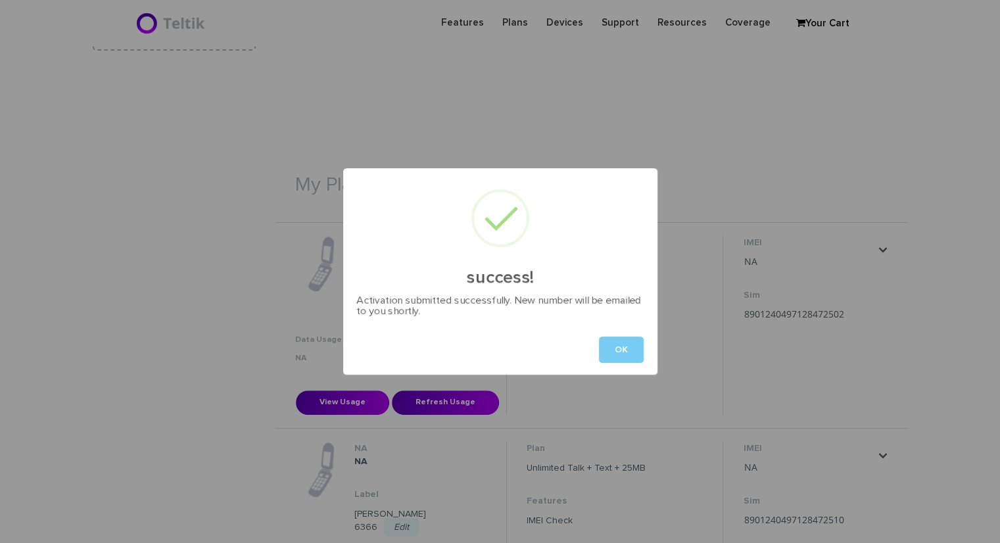
click at [637, 355] on button "OK" at bounding box center [621, 350] width 45 height 26
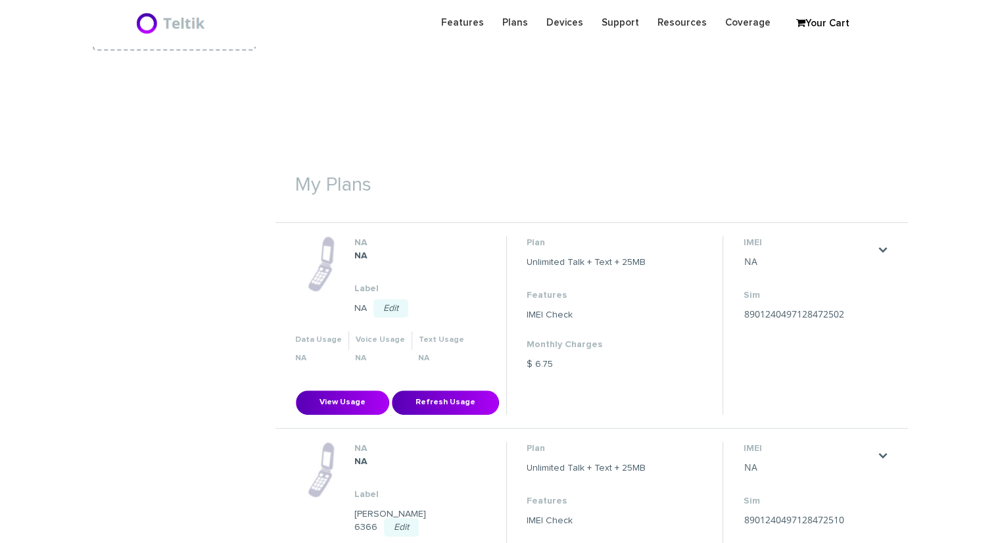
click at [395, 303] on link "Edit" at bounding box center [391, 308] width 35 height 18
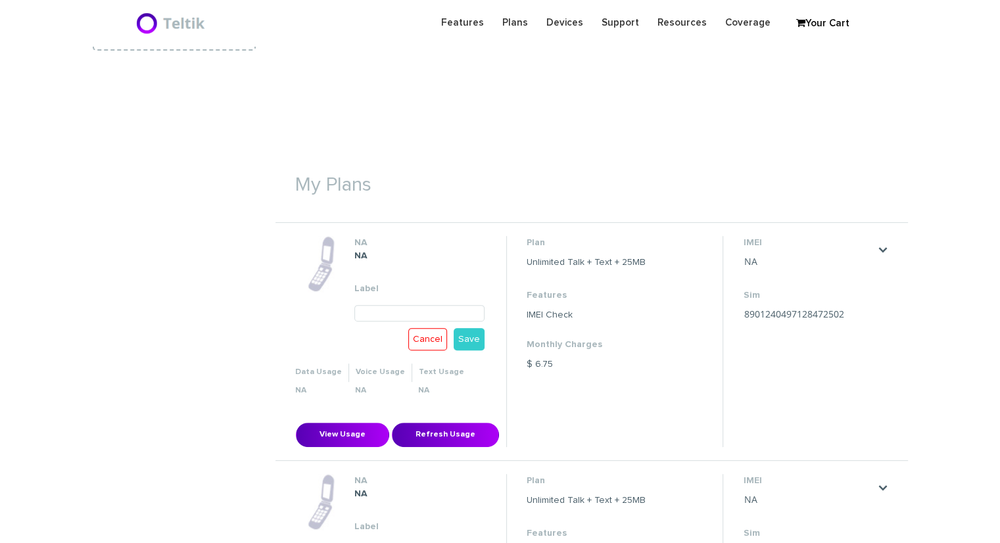
click at [388, 316] on input "text" at bounding box center [419, 313] width 131 height 16
paste input "53216"
type input "5"
type input "Karla/Jared Harris 6379"
click at [474, 332] on link "Save" at bounding box center [469, 339] width 31 height 22
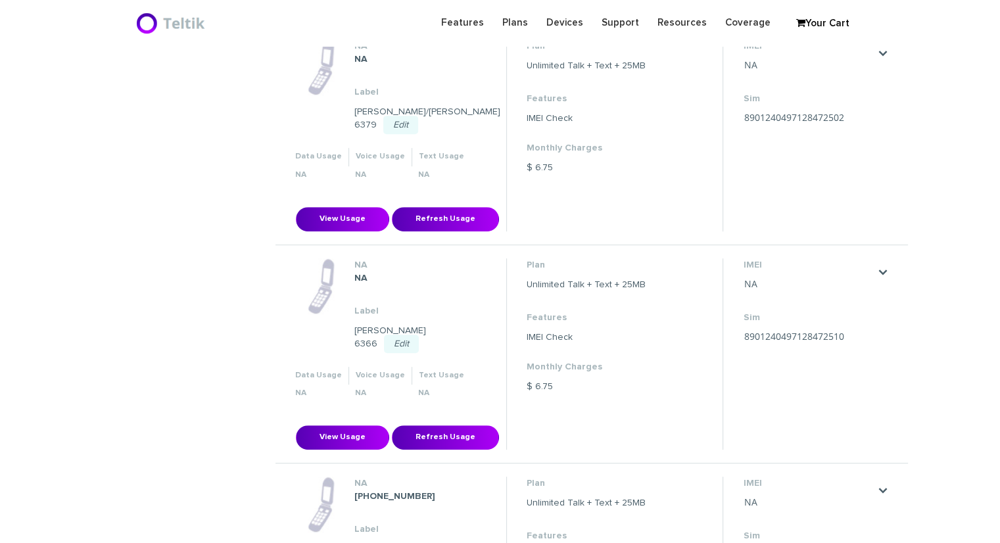
scroll to position [526, 0]
